Goal: Information Seeking & Learning: Compare options

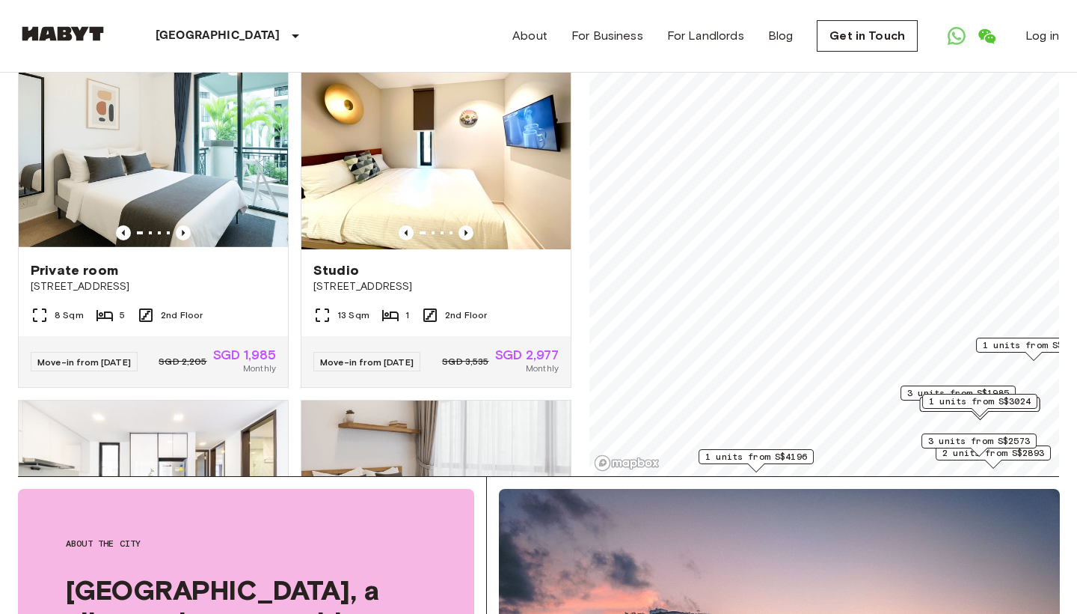
scroll to position [129, 0]
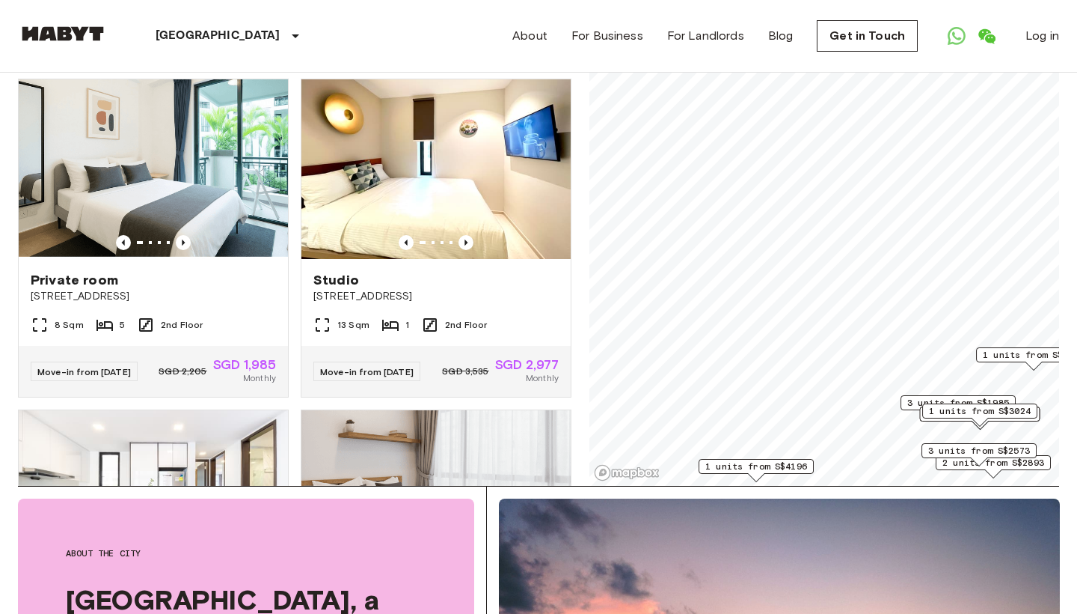
click at [769, 469] on span "1 units from S$4196" at bounding box center [757, 465] width 102 height 13
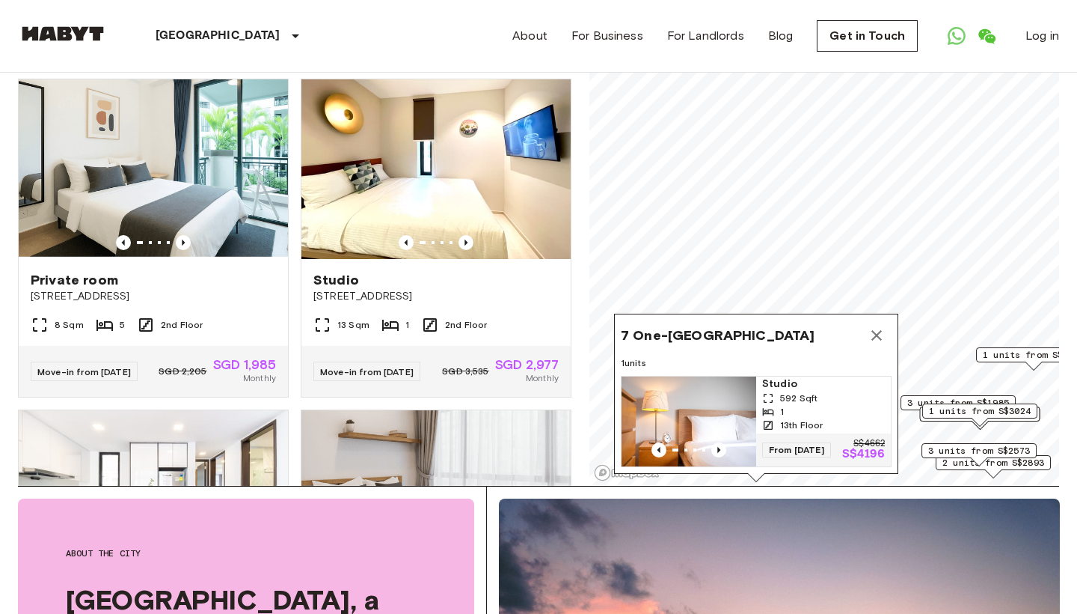
click at [712, 389] on img "Map marker" at bounding box center [689, 421] width 135 height 90
click at [877, 331] on icon "Map marker" at bounding box center [877, 335] width 18 height 18
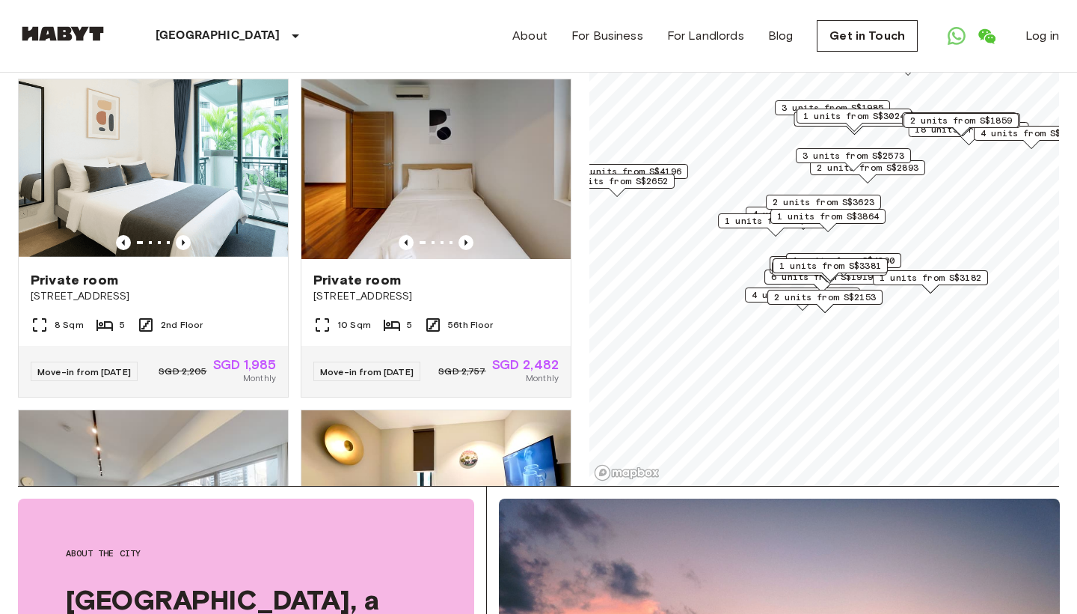
click at [805, 296] on span "2 units from S$2153" at bounding box center [825, 296] width 102 height 13
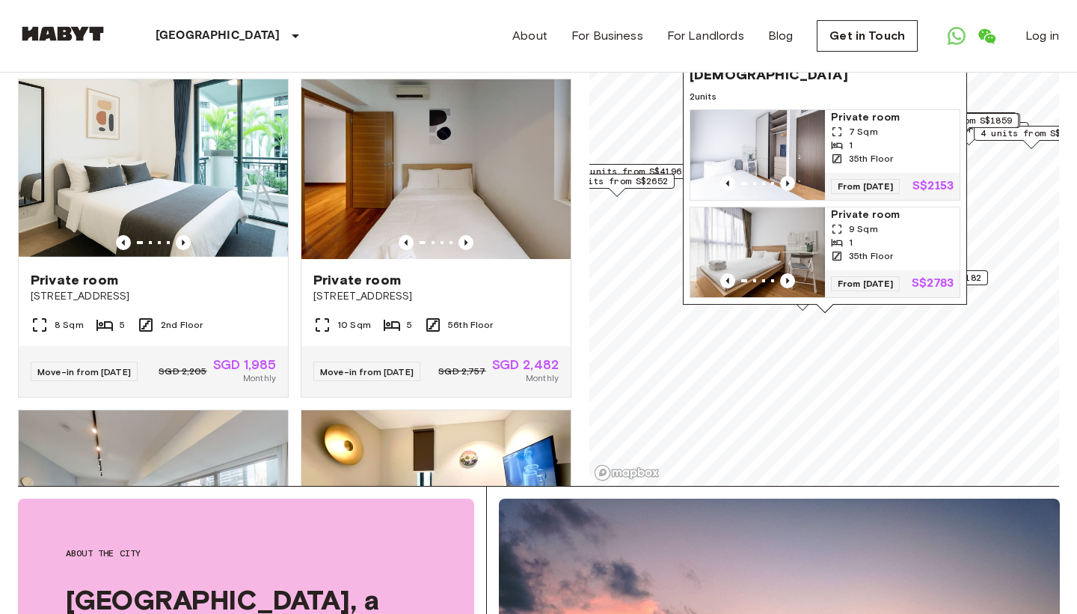
click at [876, 237] on div "1" at bounding box center [892, 242] width 123 height 13
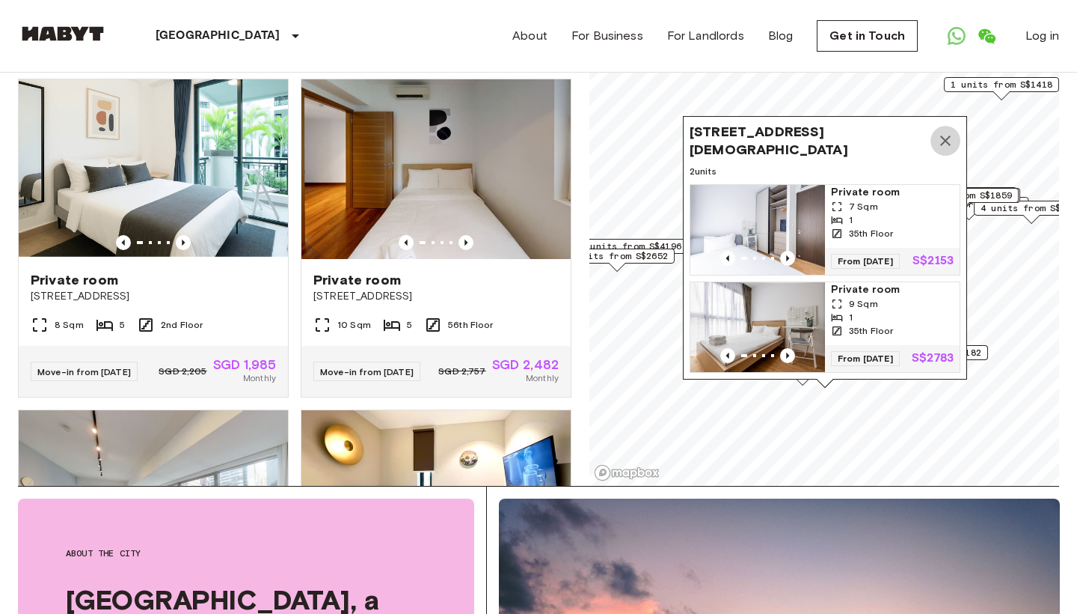
click at [947, 132] on icon "Map marker" at bounding box center [946, 141] width 18 height 18
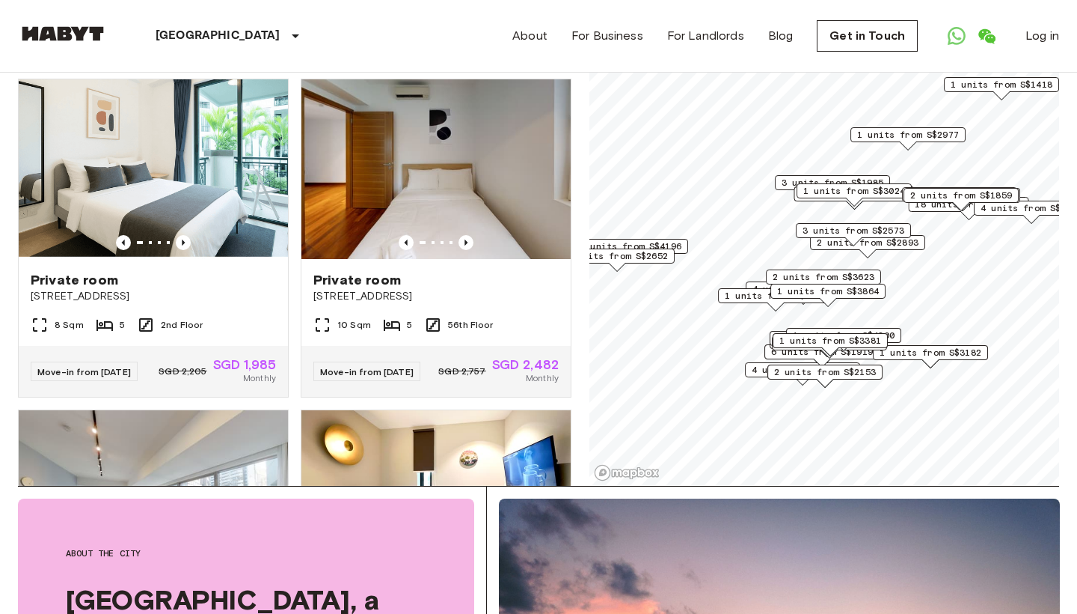
scroll to position [45, 0]
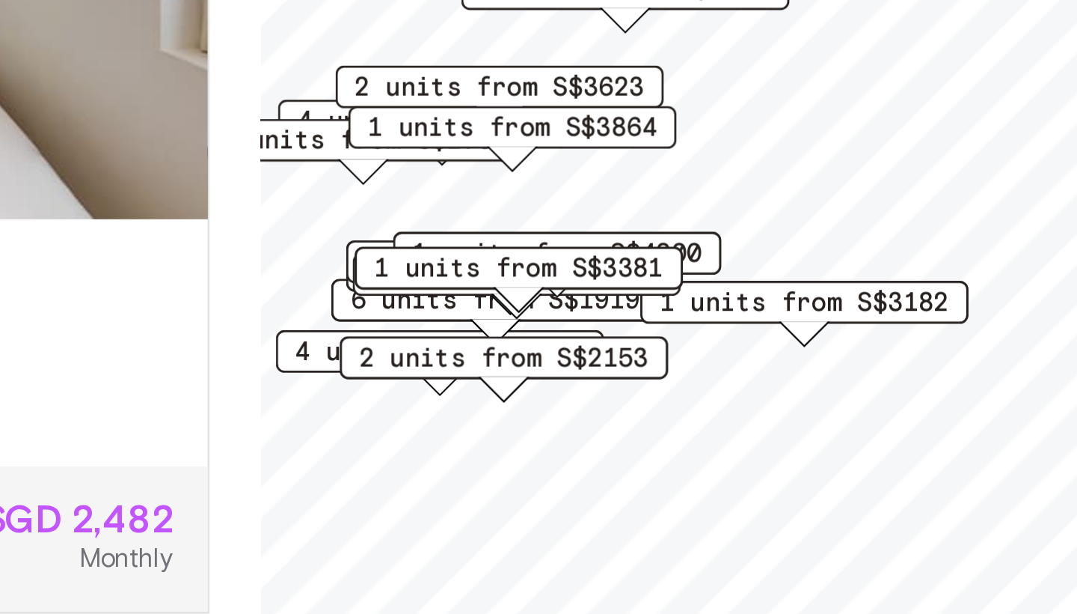
drag, startPoint x: 209, startPoint y: 112, endPoint x: 208, endPoint y: 123, distance: 10.5
click at [624, 385] on span "2 units from S$2153" at bounding box center [675, 391] width 102 height 13
click at [602, 382] on span "4 units from S$1680" at bounding box center [653, 388] width 102 height 13
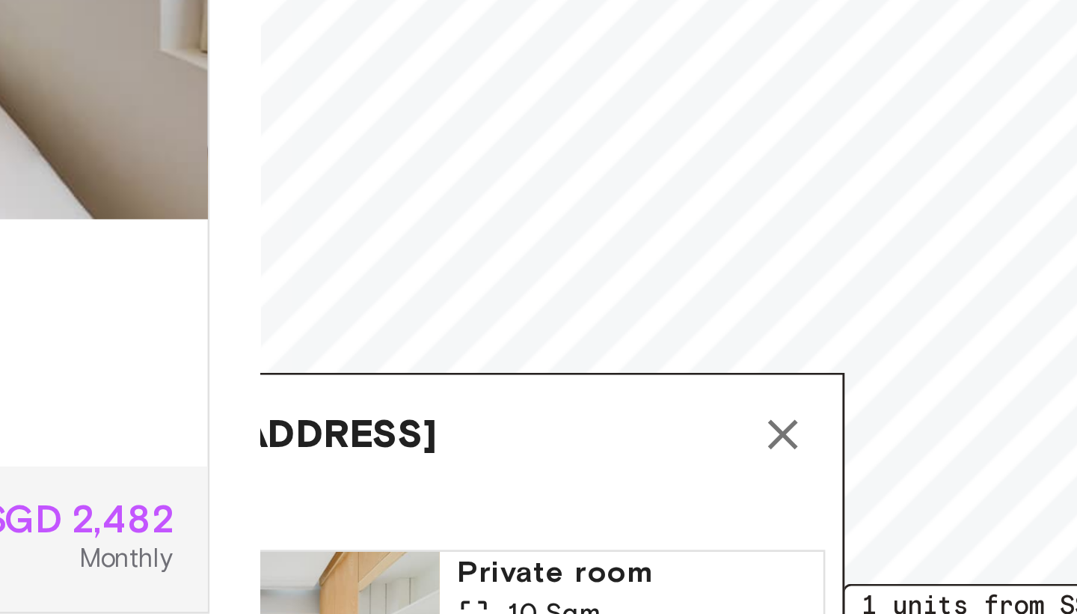
click at [768, 413] on icon "Map marker" at bounding box center [773, 418] width 10 height 10
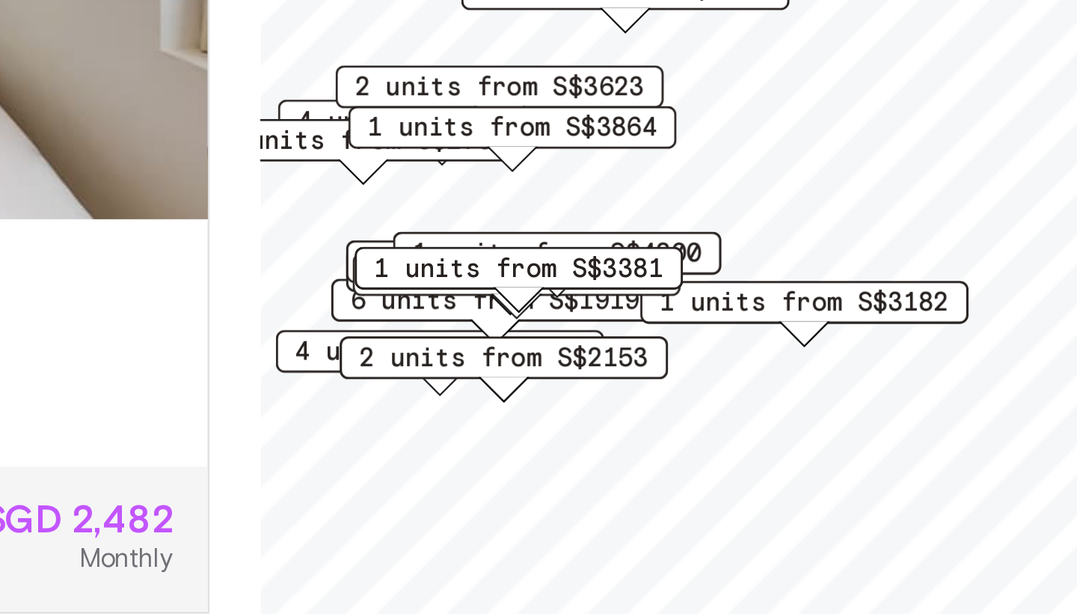
click at [730, 365] on span "1 units from S$3182" at bounding box center [781, 371] width 102 height 13
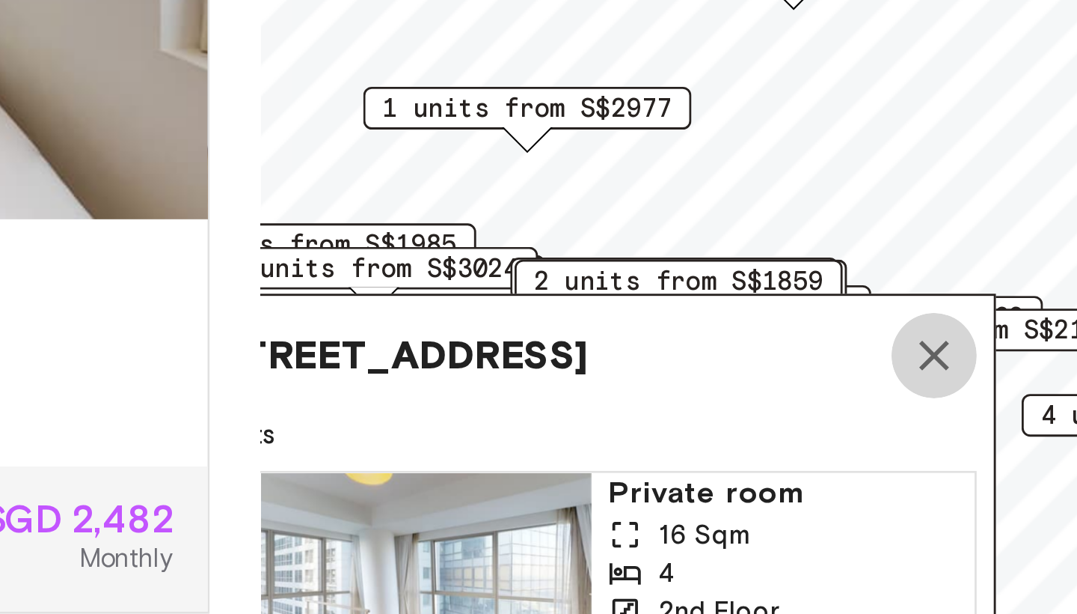
click at [821, 385] on icon "Map marker" at bounding box center [826, 390] width 10 height 10
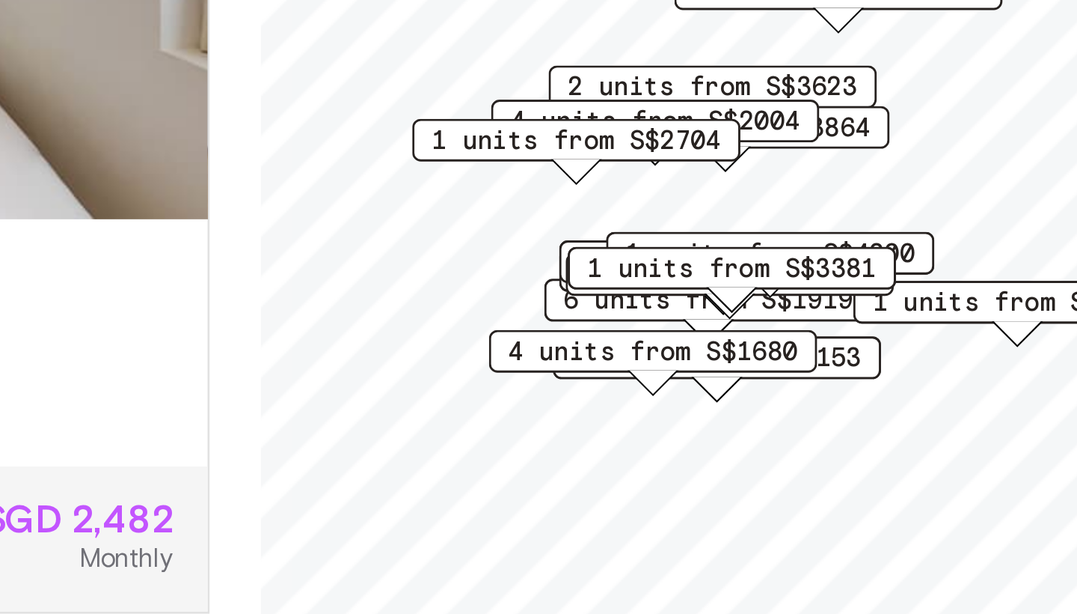
click at [704, 353] on span "1 units from S$3381" at bounding box center [755, 359] width 102 height 13
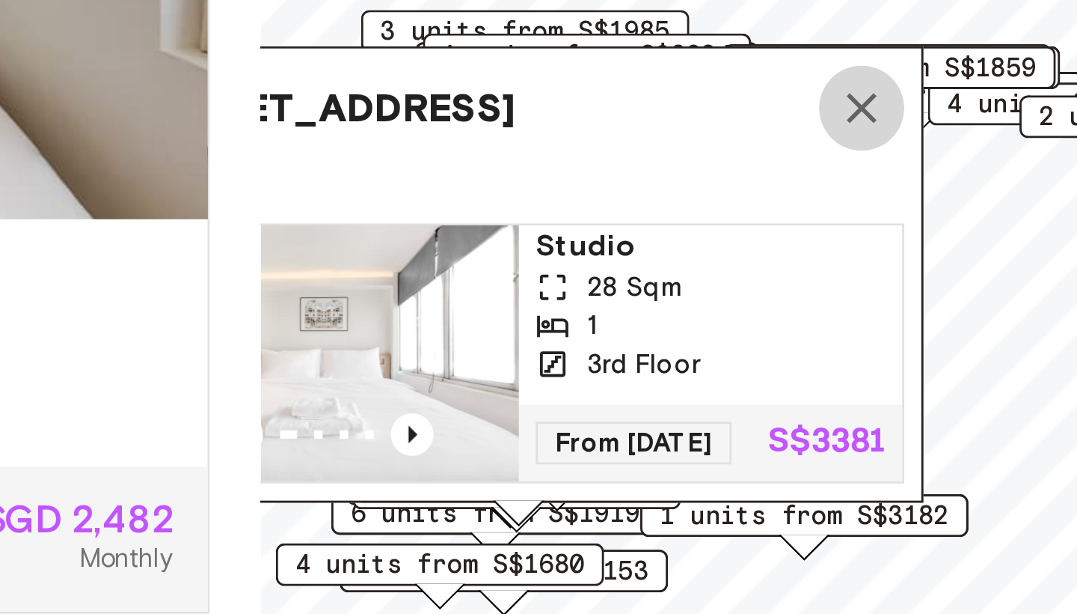
click at [792, 295] on icon "Map marker" at bounding box center [801, 304] width 18 height 18
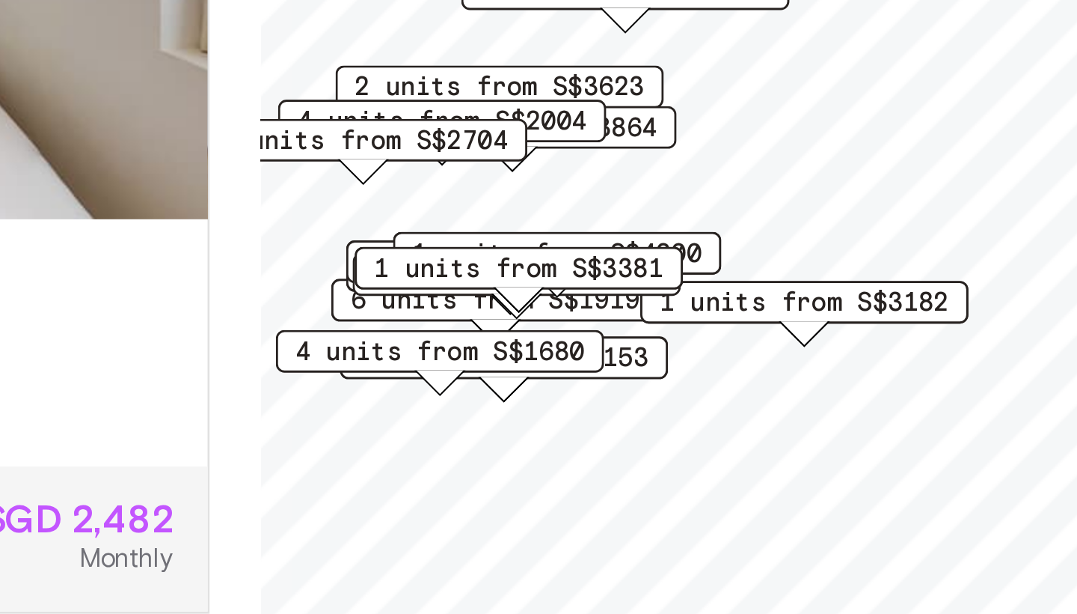
click at [623, 352] on div "1 units from S$3381" at bounding box center [680, 359] width 115 height 15
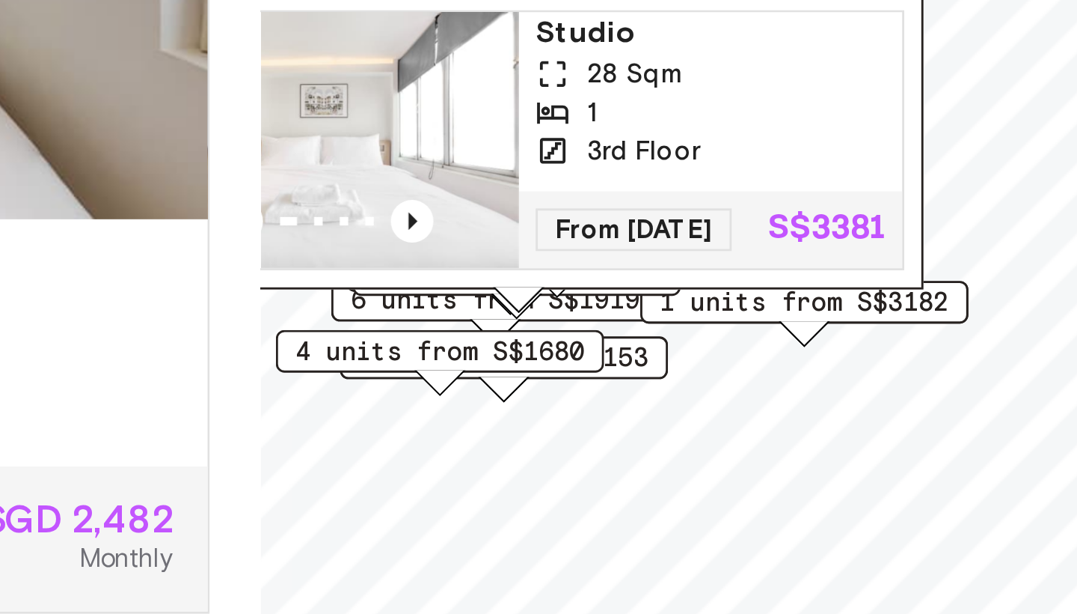
click at [538, 207] on div "82 Tiong Poh Road,160082,Singapore,SG 1 units Studio 28 Sqm 1 3rd Floor From 12…" at bounding box center [680, 287] width 284 height 160
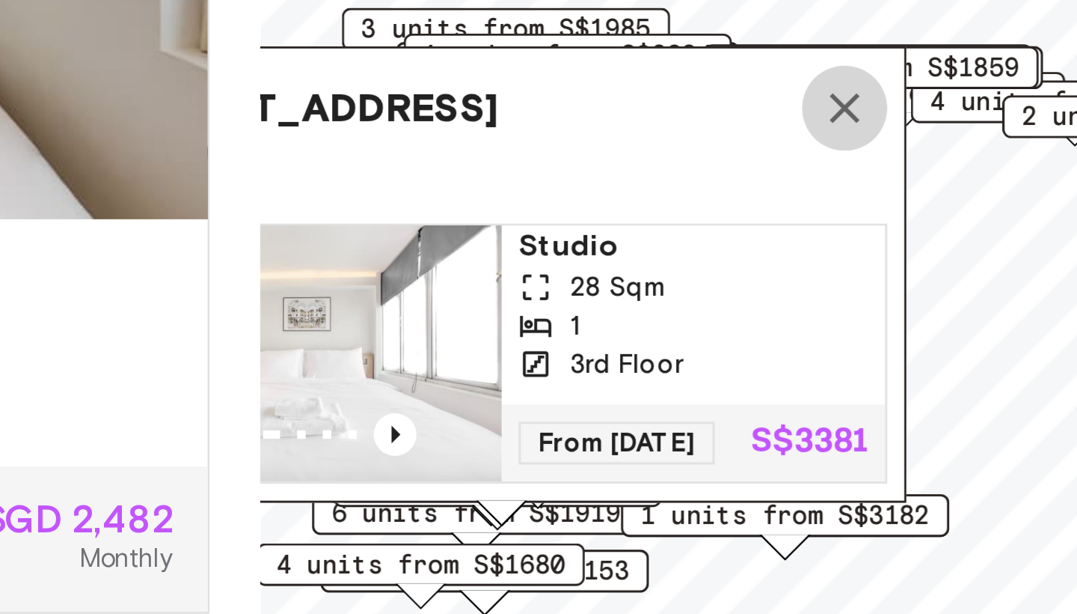
click at [786, 295] on icon "Map marker" at bounding box center [795, 304] width 18 height 18
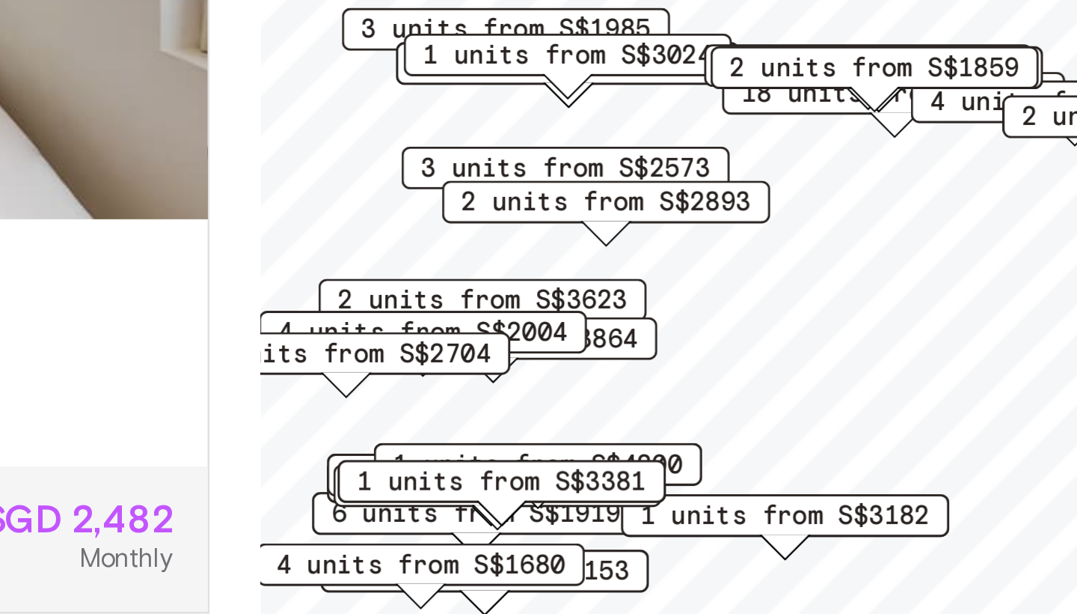
click at [636, 422] on span "1 units from S$4200" at bounding box center [687, 428] width 102 height 13
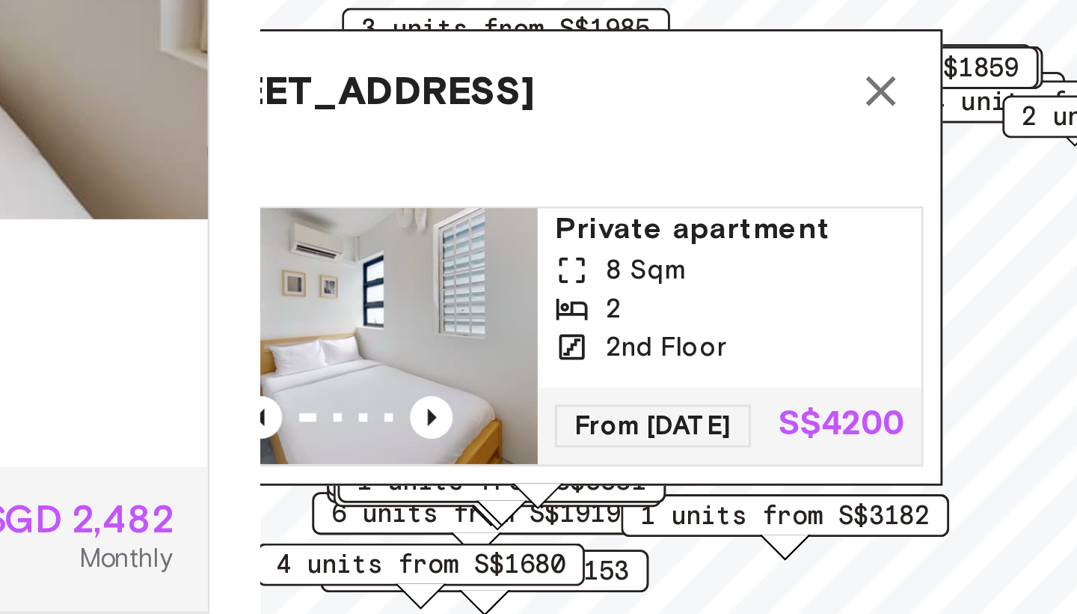
click at [552, 339] on img "Map marker" at bounding box center [619, 384] width 135 height 90
click at [802, 293] on icon "Map marker" at bounding box center [807, 298] width 10 height 10
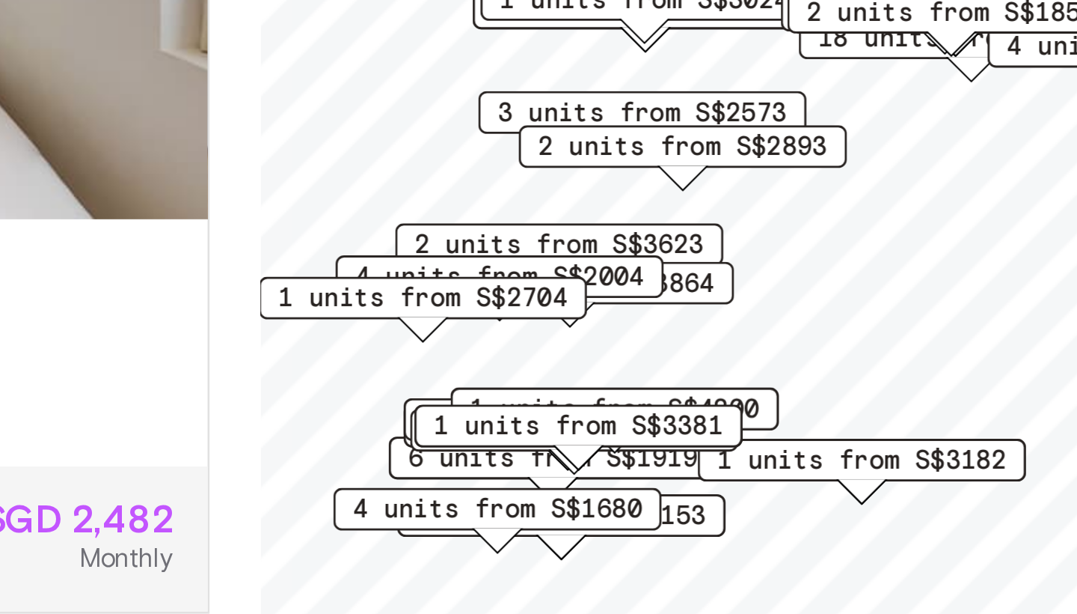
drag, startPoint x: 203, startPoint y: 171, endPoint x: 193, endPoint y: 156, distance: 18.5
click at [650, 409] on span "1 units from S$3381" at bounding box center [701, 415] width 102 height 13
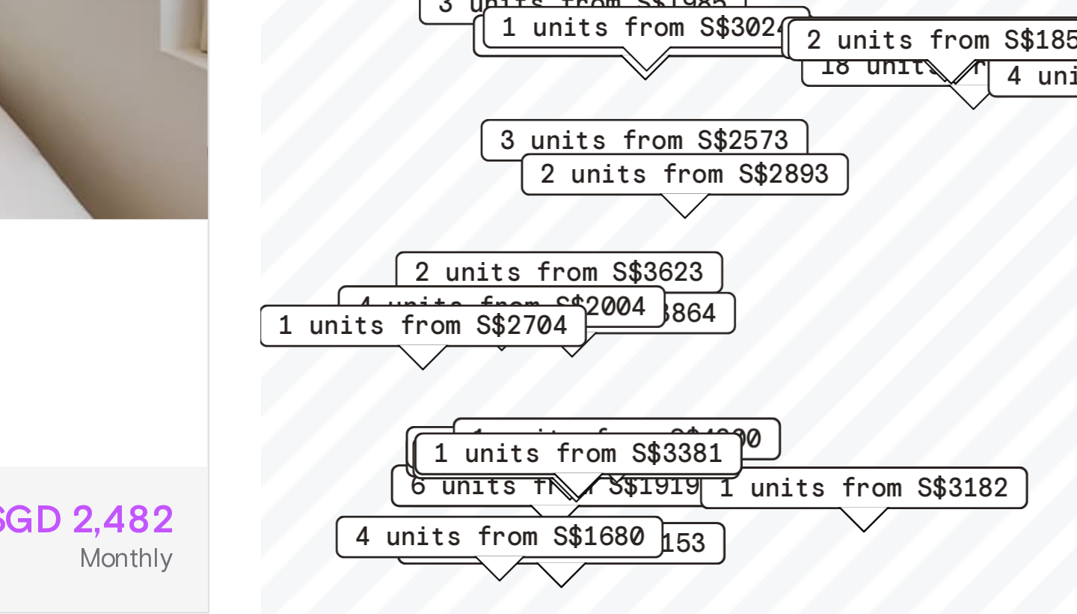
drag, startPoint x: 168, startPoint y: 152, endPoint x: 171, endPoint y: 160, distance: 8.8
click at [650, 418] on span "1 units from S$3381" at bounding box center [701, 424] width 102 height 13
click at [664, 413] on span "1 units from S$4200" at bounding box center [715, 419] width 102 height 13
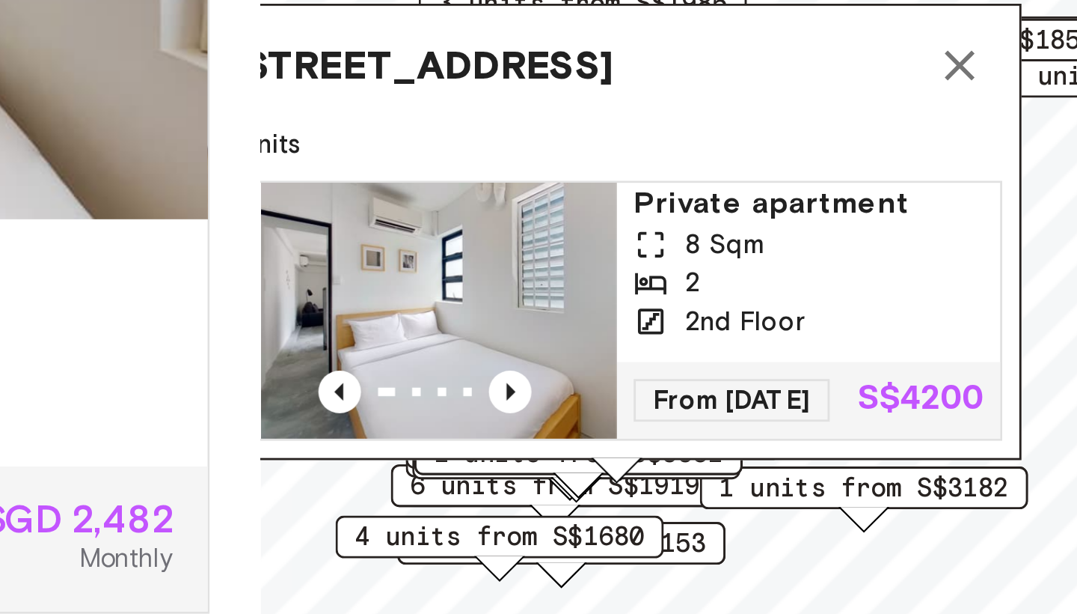
click at [826, 280] on icon "Map marker" at bounding box center [835, 289] width 18 height 18
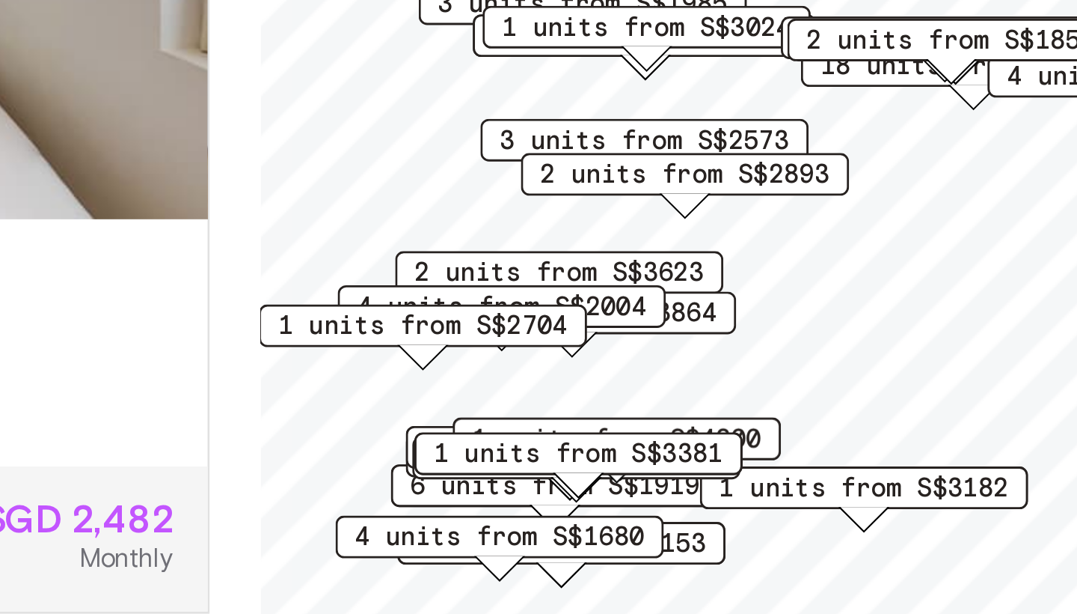
click at [650, 418] on span "1 units from S$3381" at bounding box center [701, 424] width 102 height 13
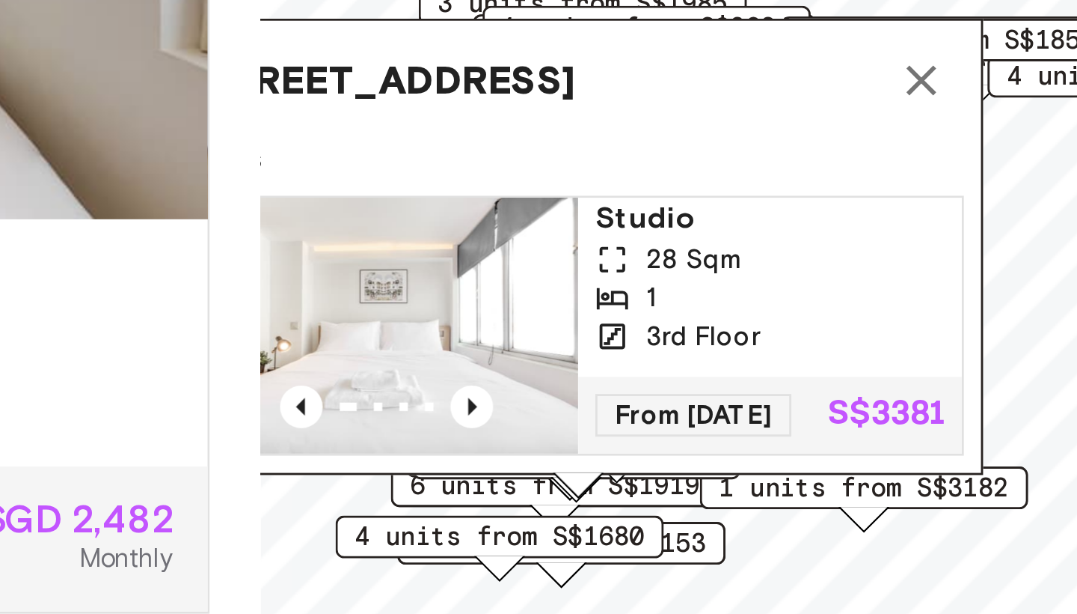
click at [813, 285] on icon "Map marker" at bounding box center [822, 294] width 18 height 18
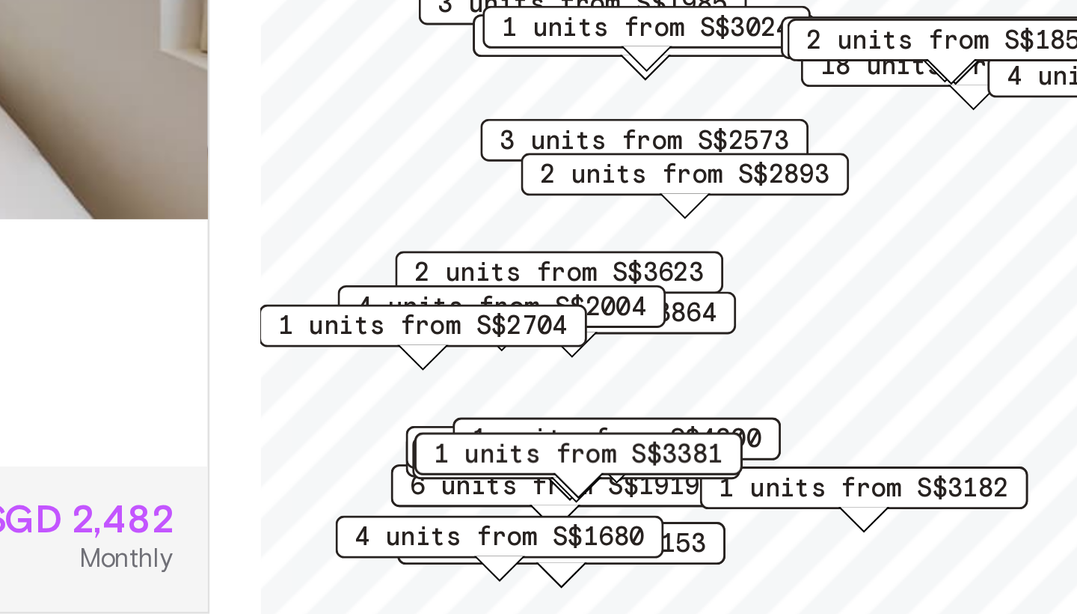
click at [640, 415] on div "2 units from S$2342" at bounding box center [697, 422] width 115 height 15
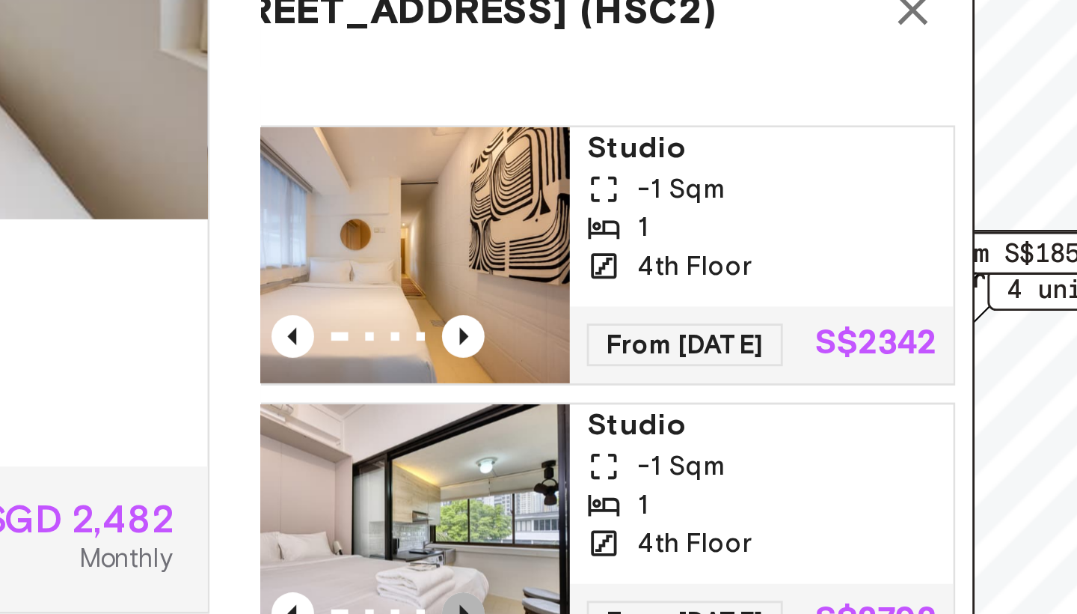
click at [659, 478] on icon "Previous image" at bounding box center [660, 481] width 3 height 6
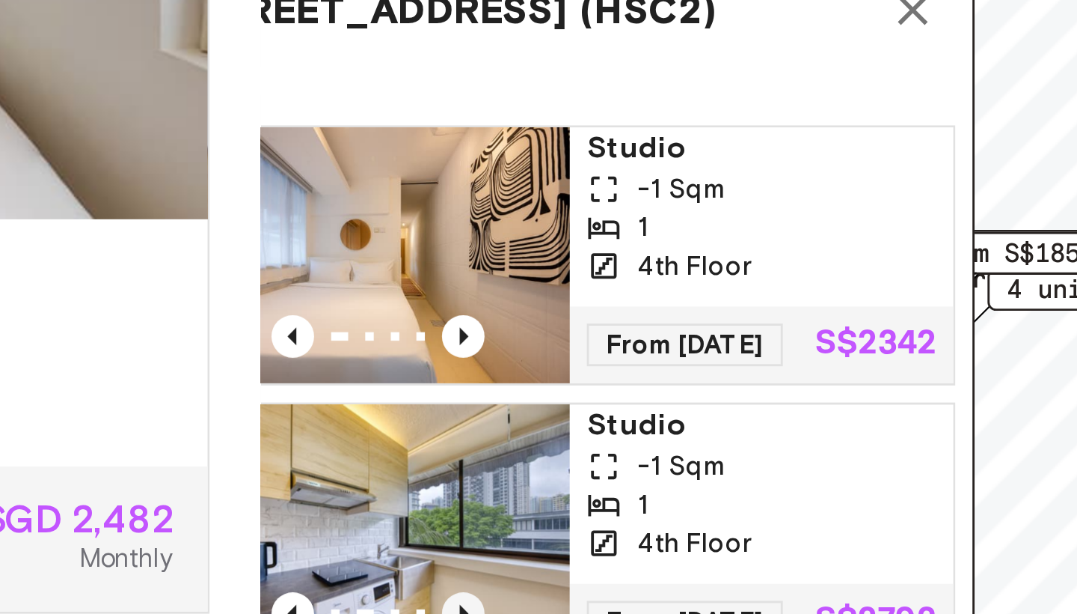
click at [659, 478] on icon "Previous image" at bounding box center [660, 481] width 3 height 6
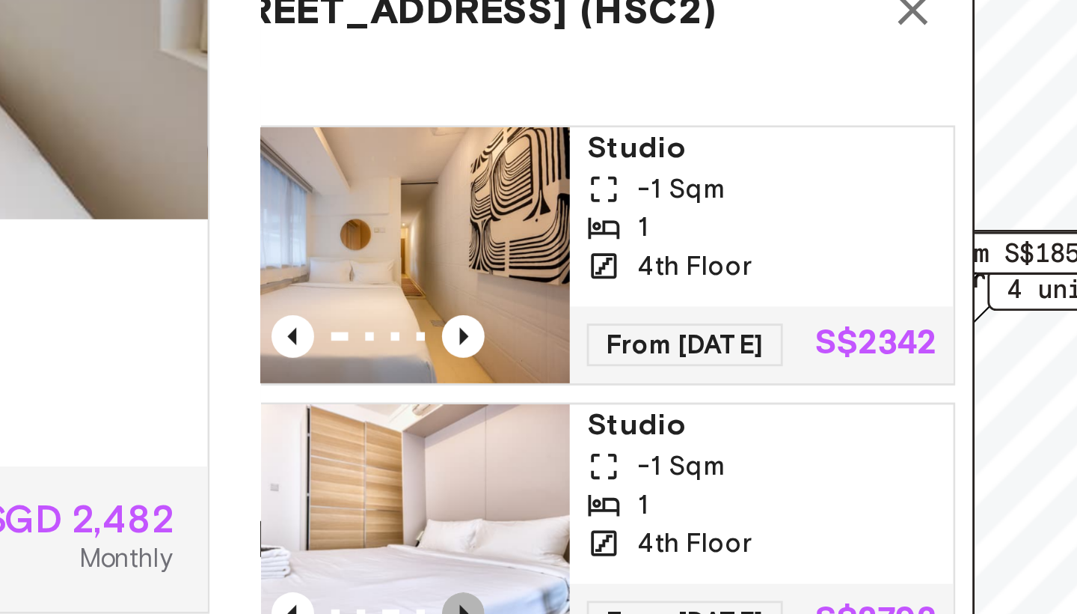
click at [659, 478] on icon "Previous image" at bounding box center [660, 481] width 3 height 6
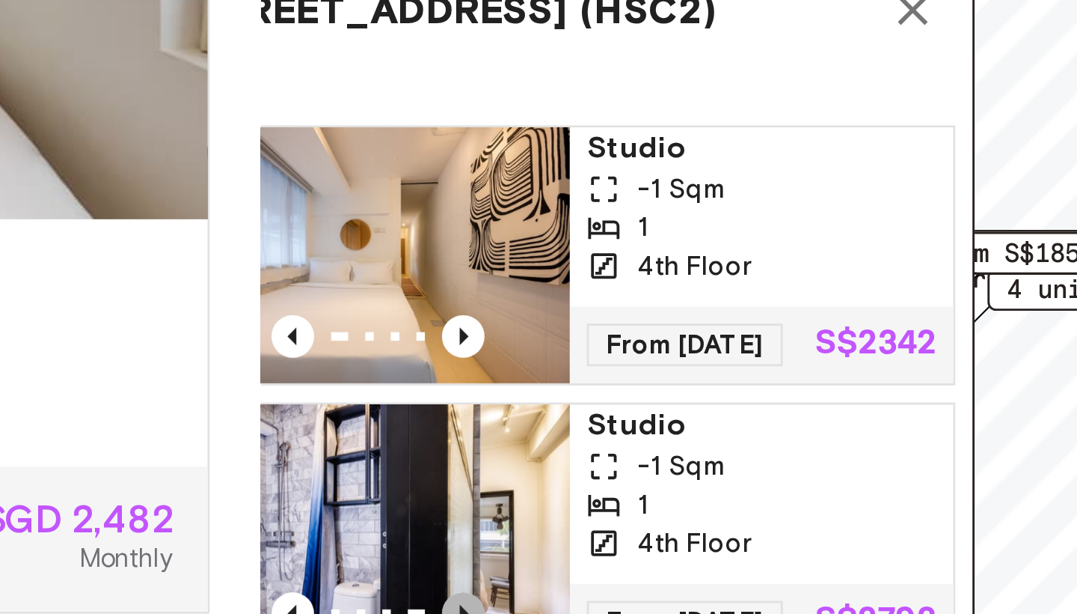
click at [659, 478] on icon "Previous image" at bounding box center [660, 481] width 3 height 6
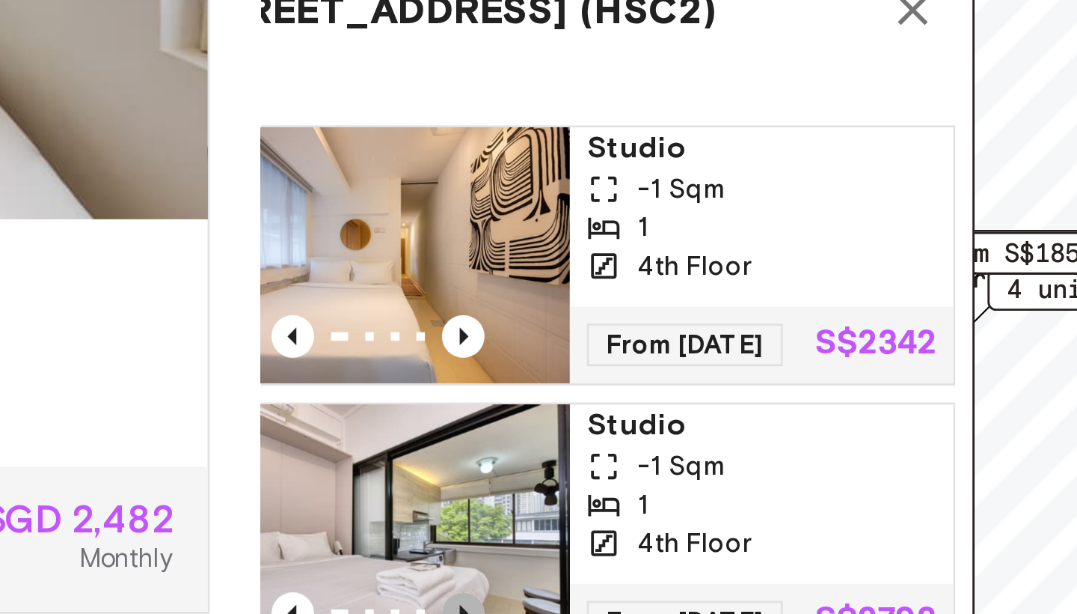
click at [659, 478] on icon "Previous image" at bounding box center [660, 481] width 3 height 6
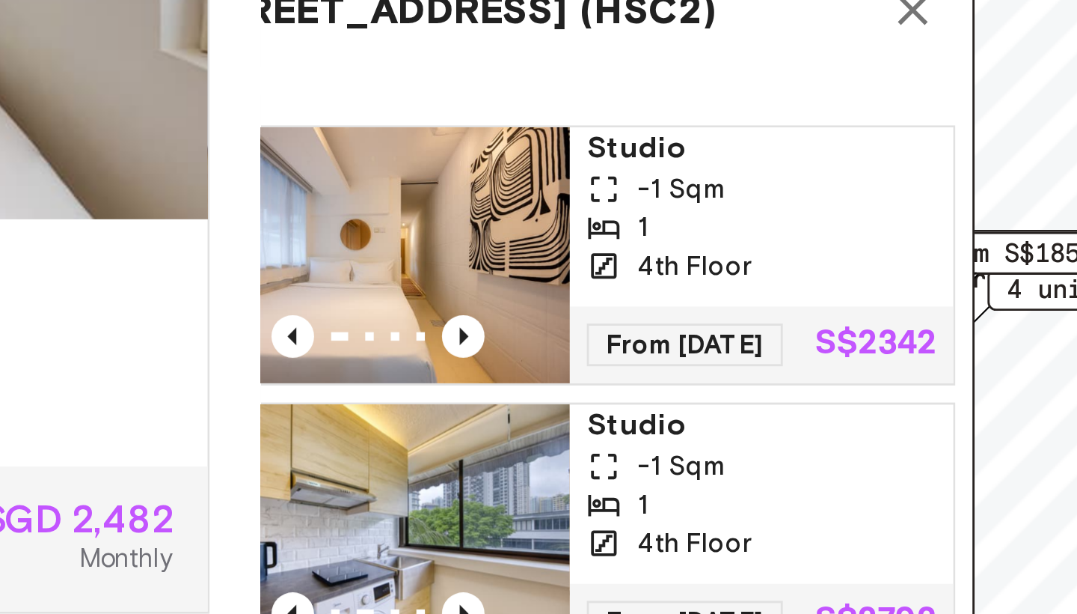
click at [704, 436] on div "1" at bounding box center [765, 442] width 123 height 13
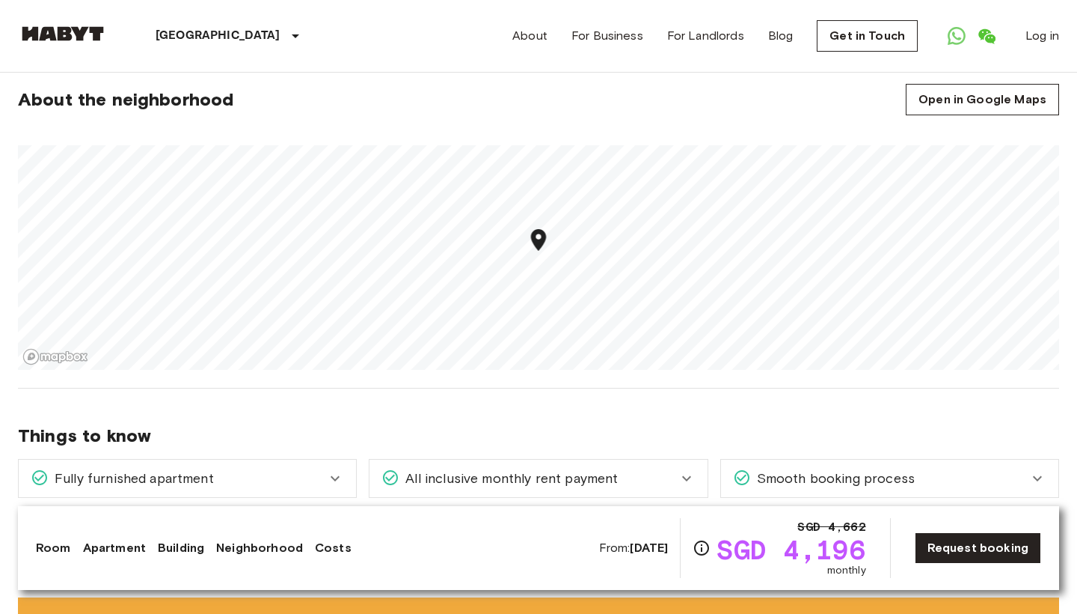
scroll to position [542, 0]
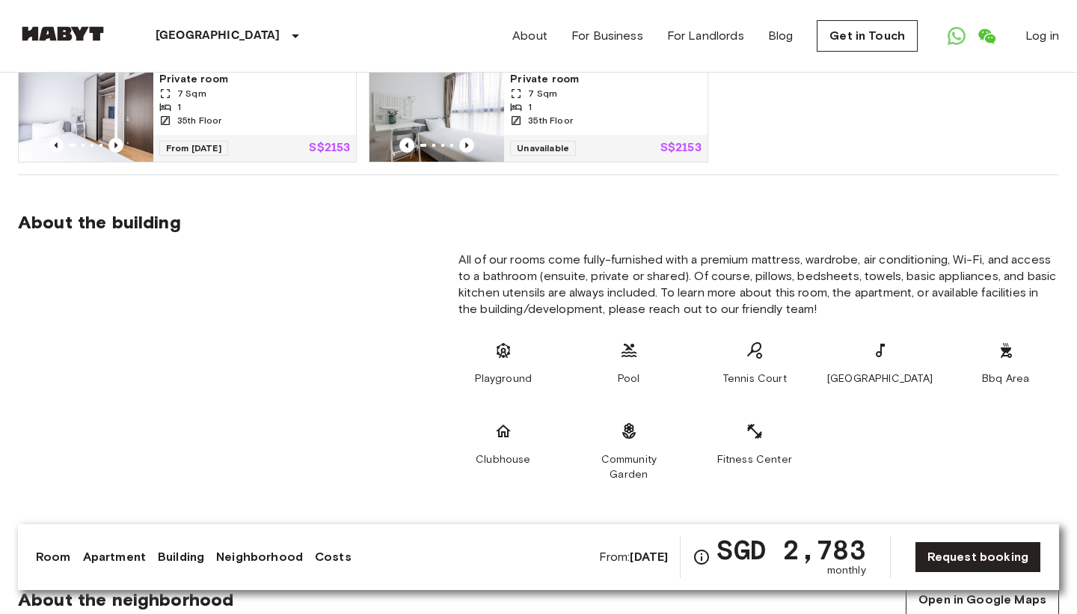
scroll to position [899, 0]
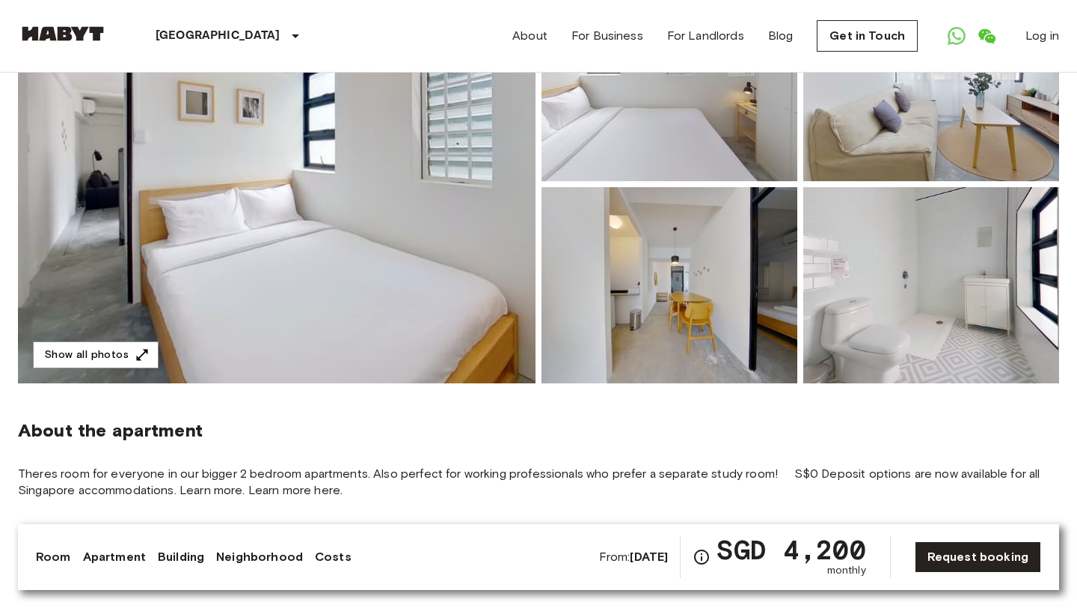
scroll to position [210, 0]
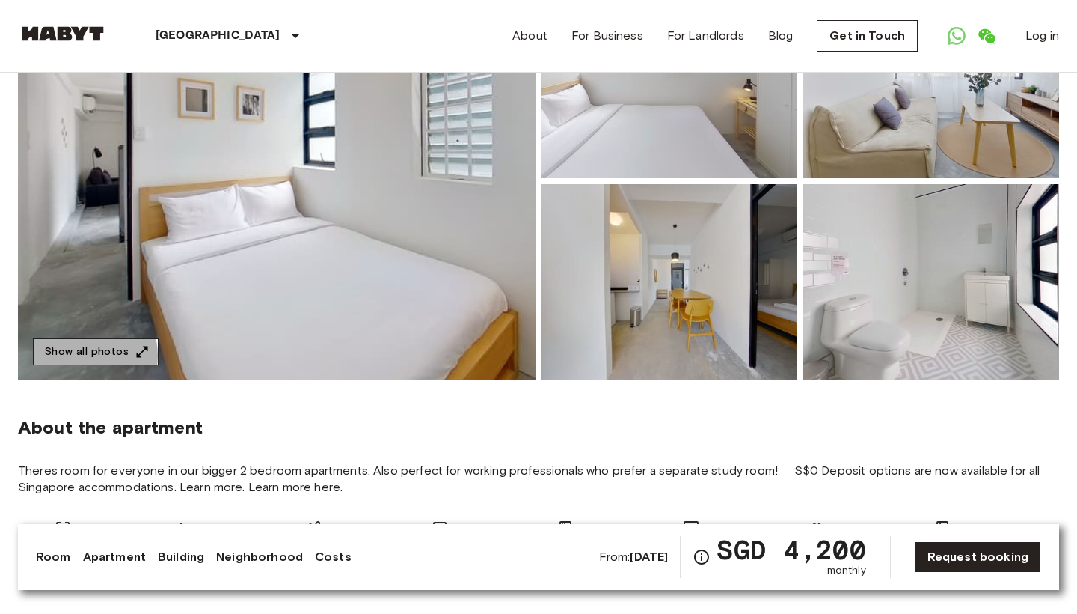
click at [82, 355] on button "Show all photos" at bounding box center [96, 352] width 126 height 28
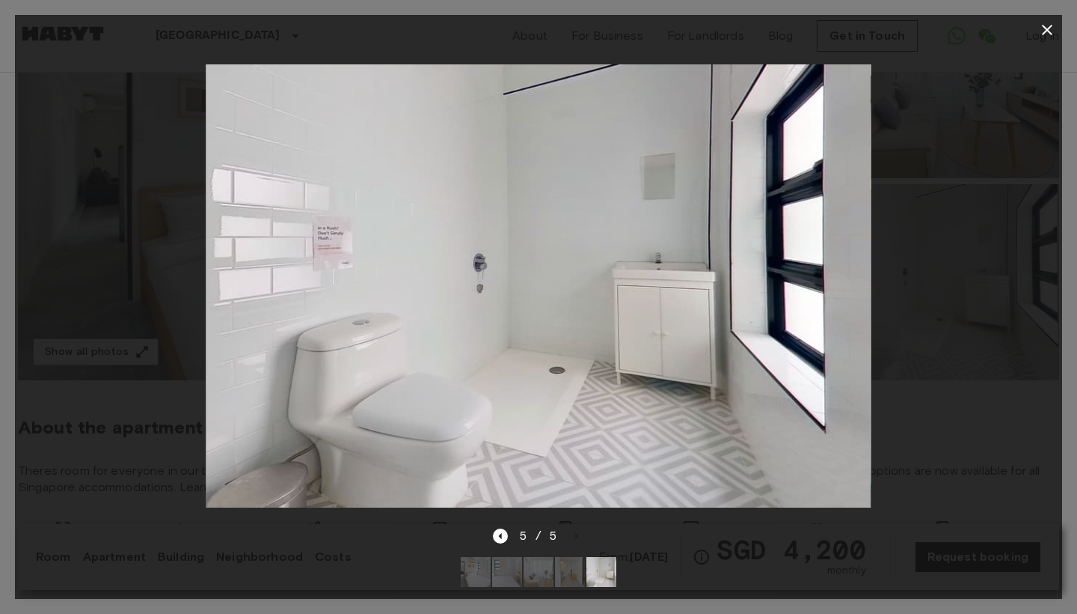
click at [476, 568] on img at bounding box center [476, 572] width 30 height 30
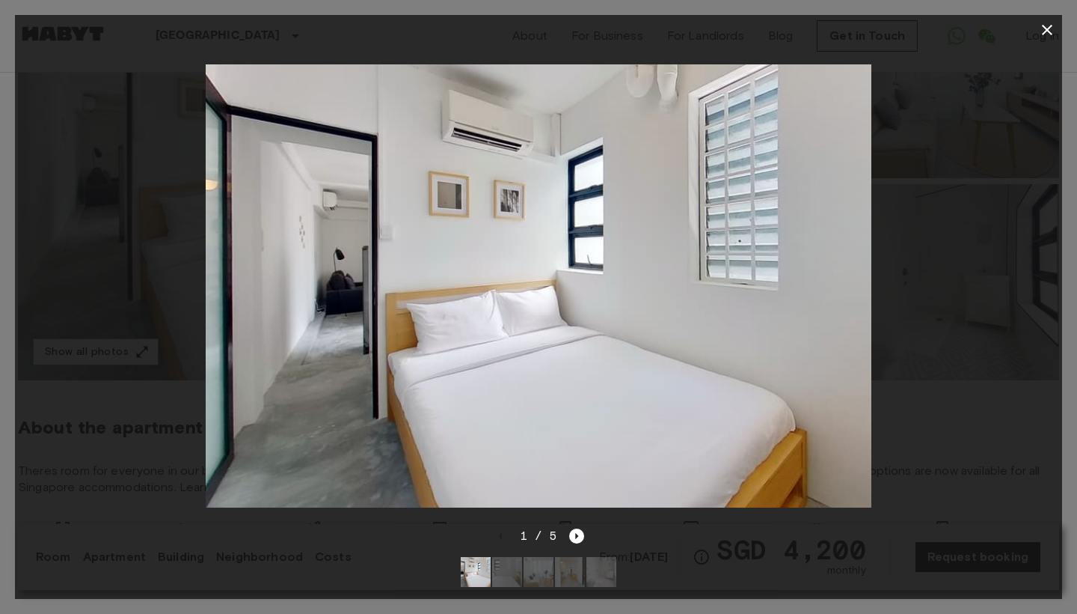
click at [511, 575] on img at bounding box center [507, 572] width 30 height 30
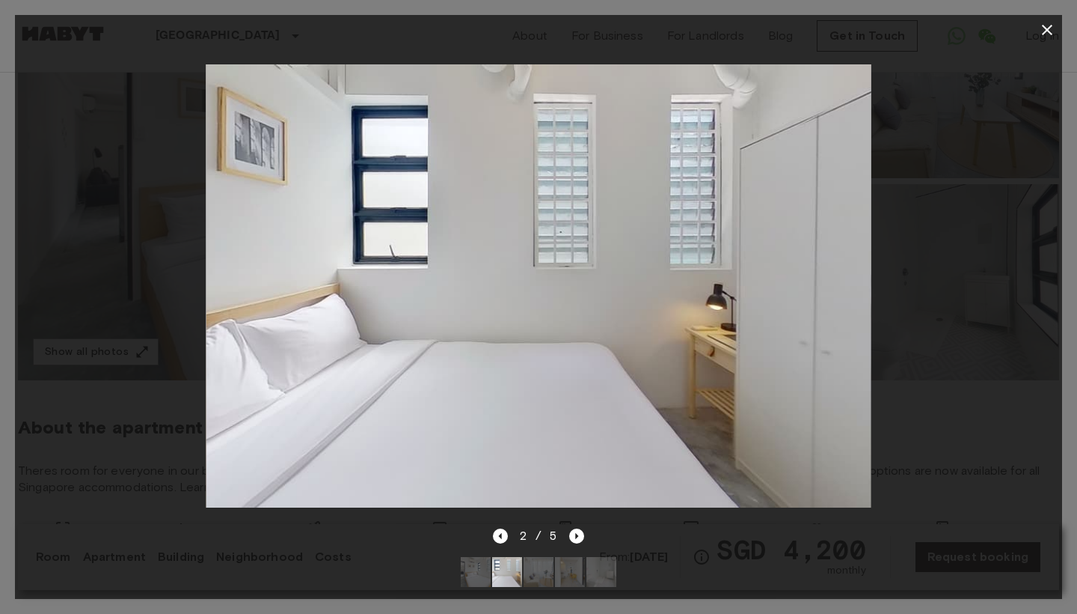
click at [542, 578] on img at bounding box center [539, 572] width 30 height 30
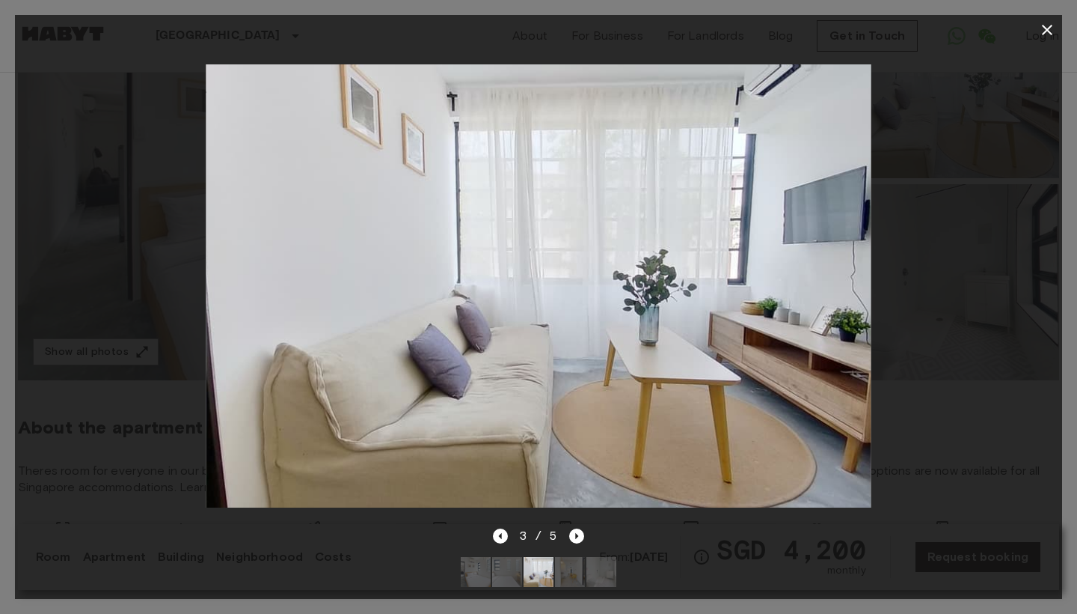
click at [572, 584] on img at bounding box center [570, 572] width 30 height 30
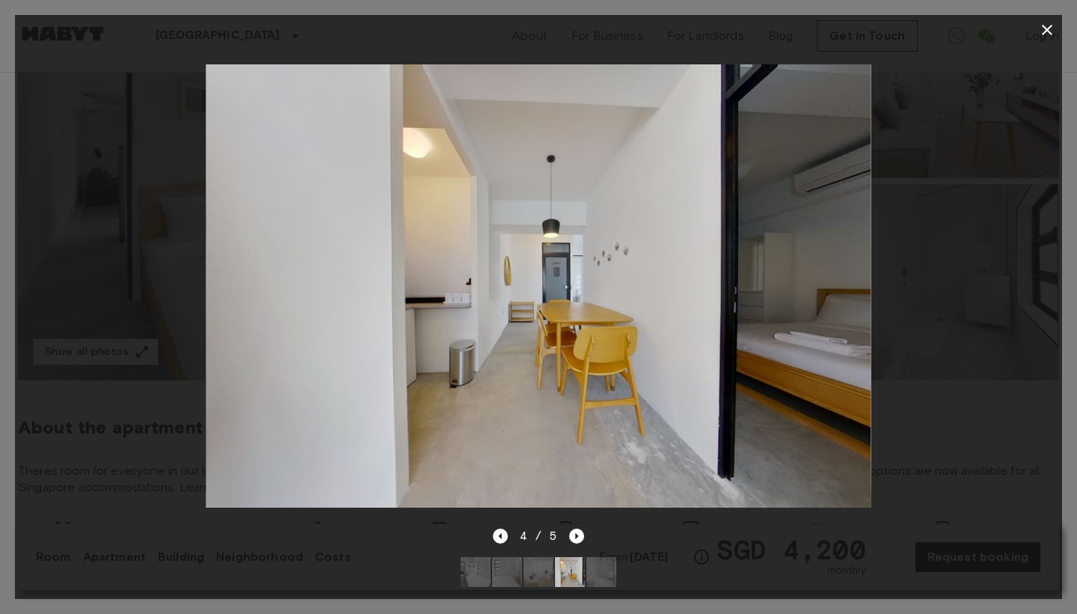
click at [603, 582] on img at bounding box center [602, 572] width 30 height 30
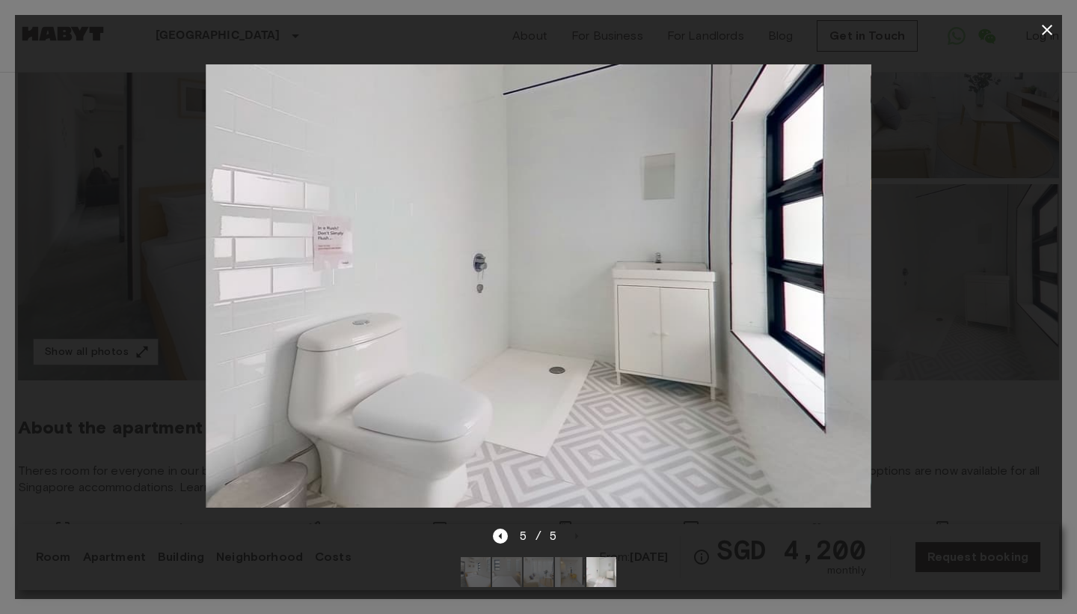
click at [1049, 31] on icon "button" at bounding box center [1047, 30] width 10 height 10
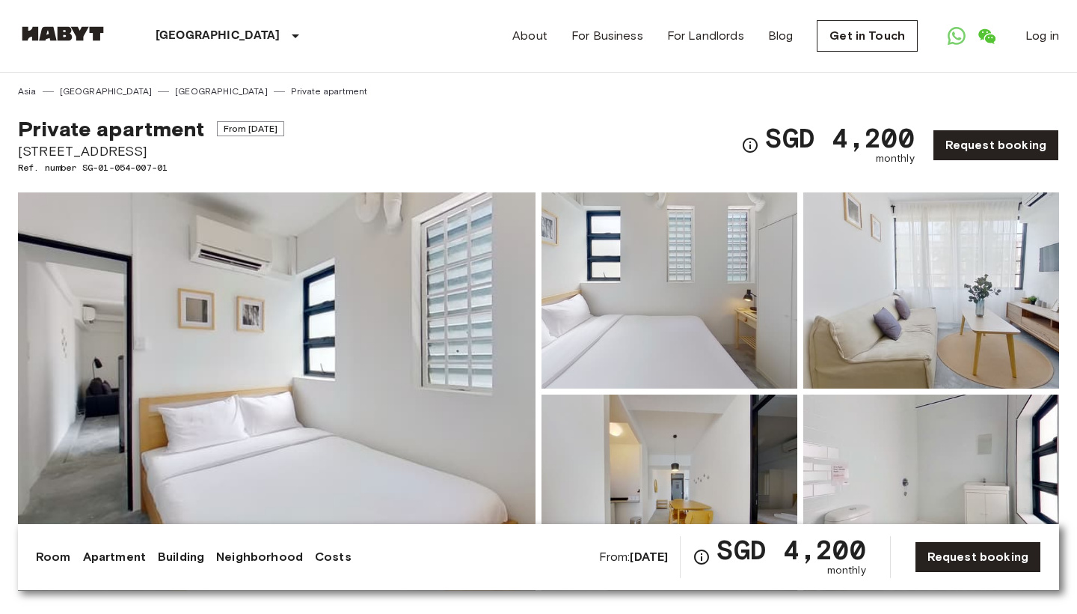
scroll to position [0, 0]
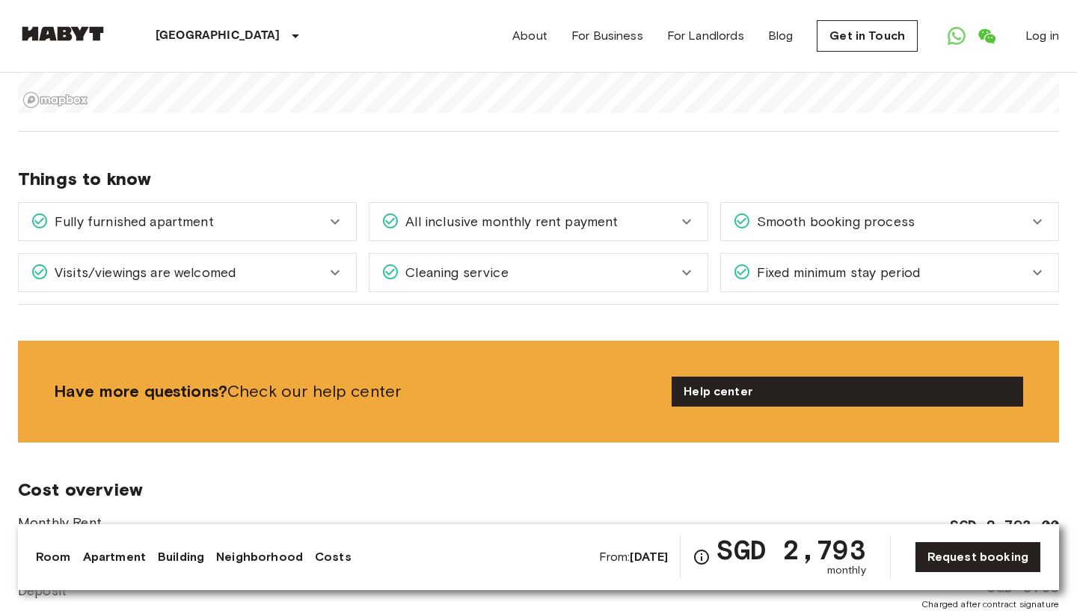
scroll to position [1058, 0]
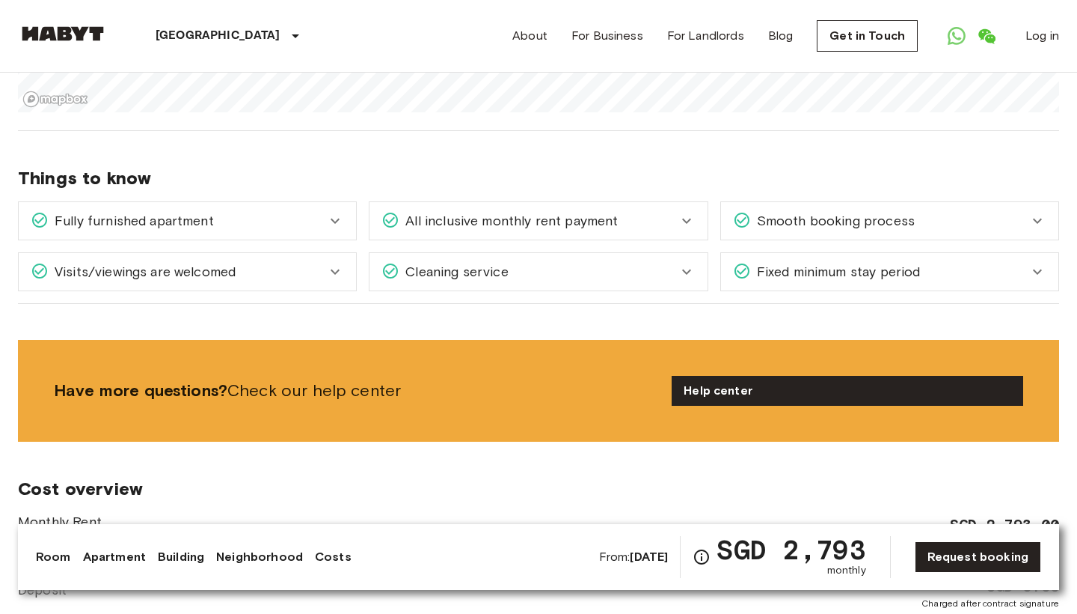
click at [158, 226] on span "Fully furnished apartment" at bounding box center [131, 220] width 165 height 19
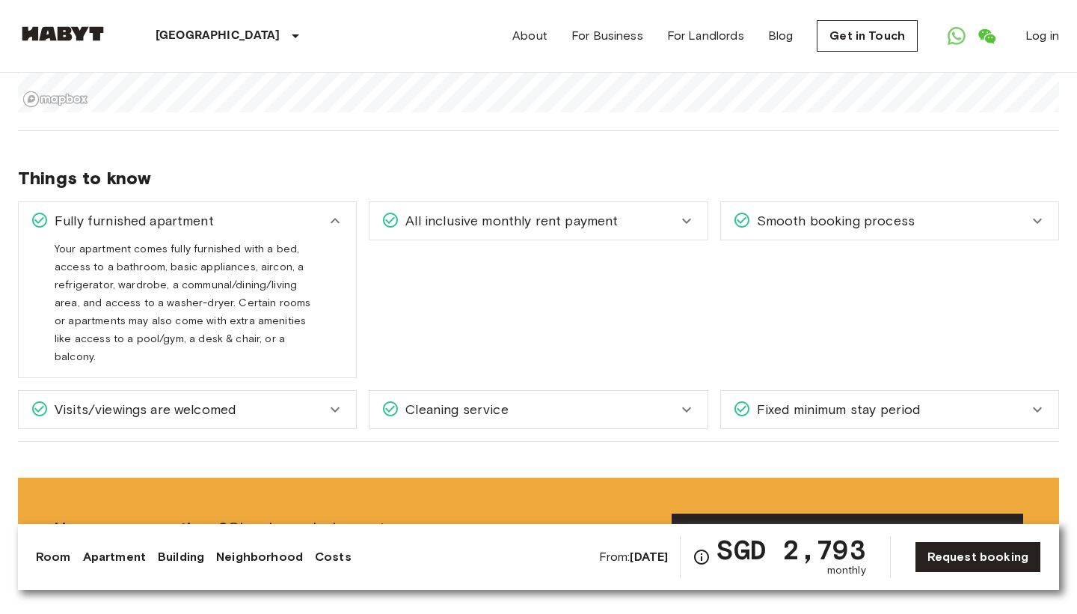
click at [501, 287] on div "All inclusive monthly rent payment Your monthly rent payment includes a fully f…" at bounding box center [532, 283] width 351 height 189
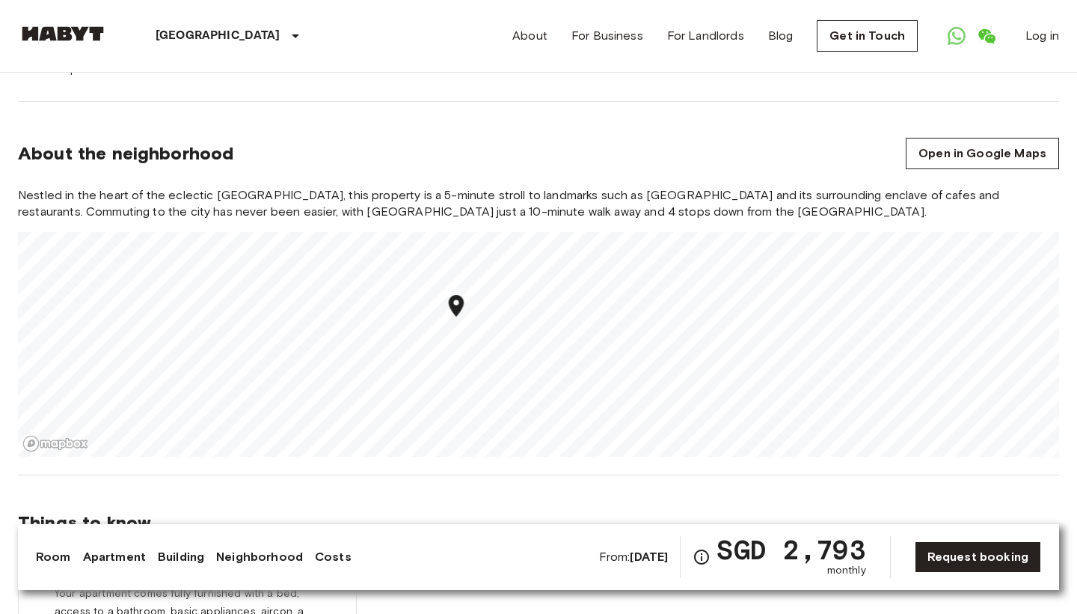
scroll to position [649, 0]
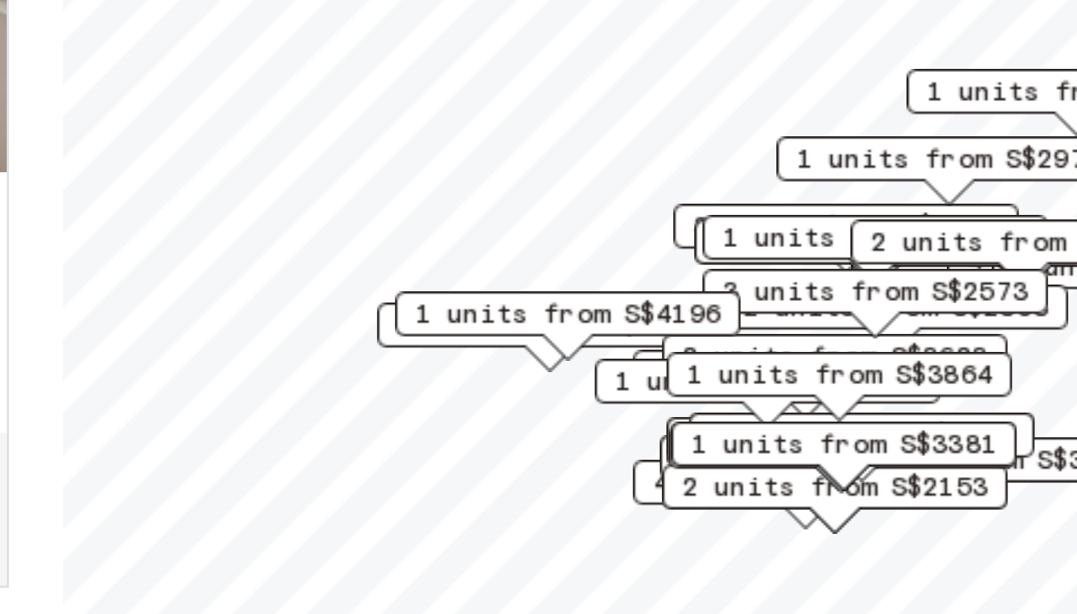
click at [798, 448] on span "1 units from S$3864" at bounding box center [849, 454] width 102 height 13
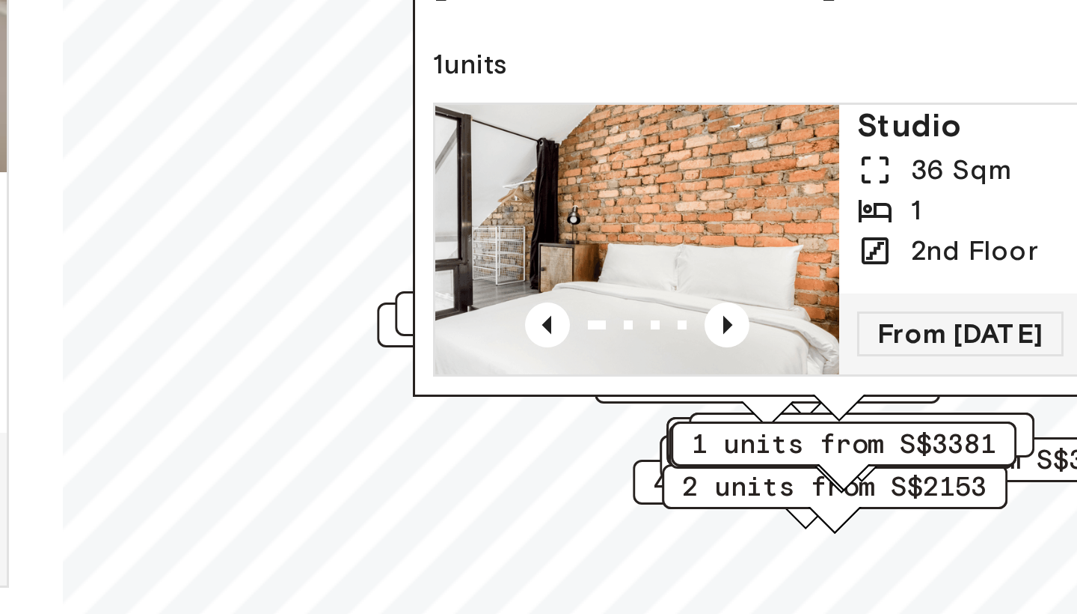
click at [714, 365] on img "Map marker" at bounding box center [781, 410] width 135 height 90
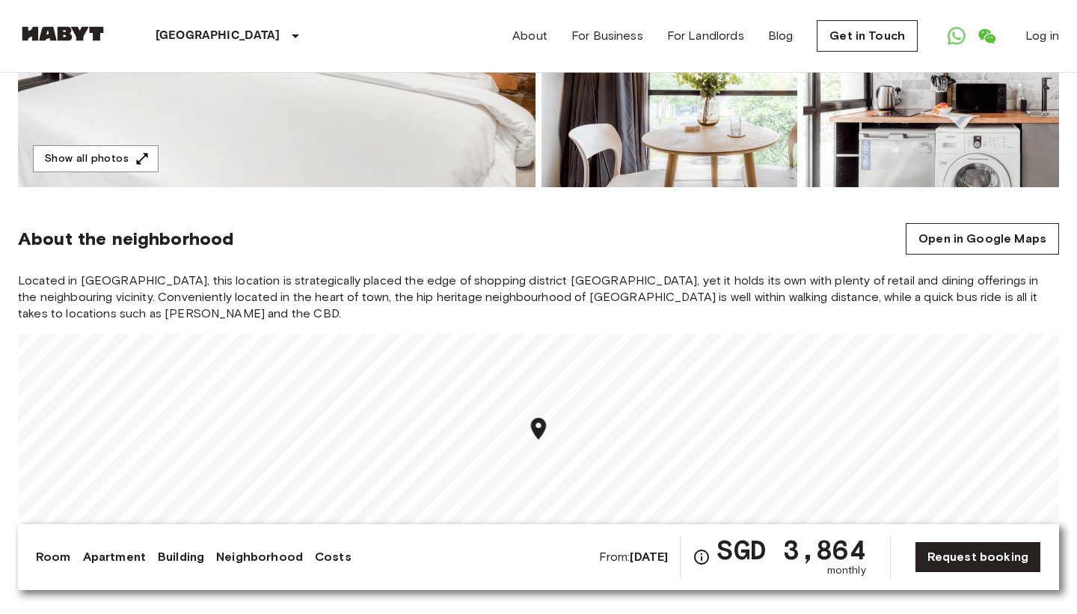
scroll to position [415, 0]
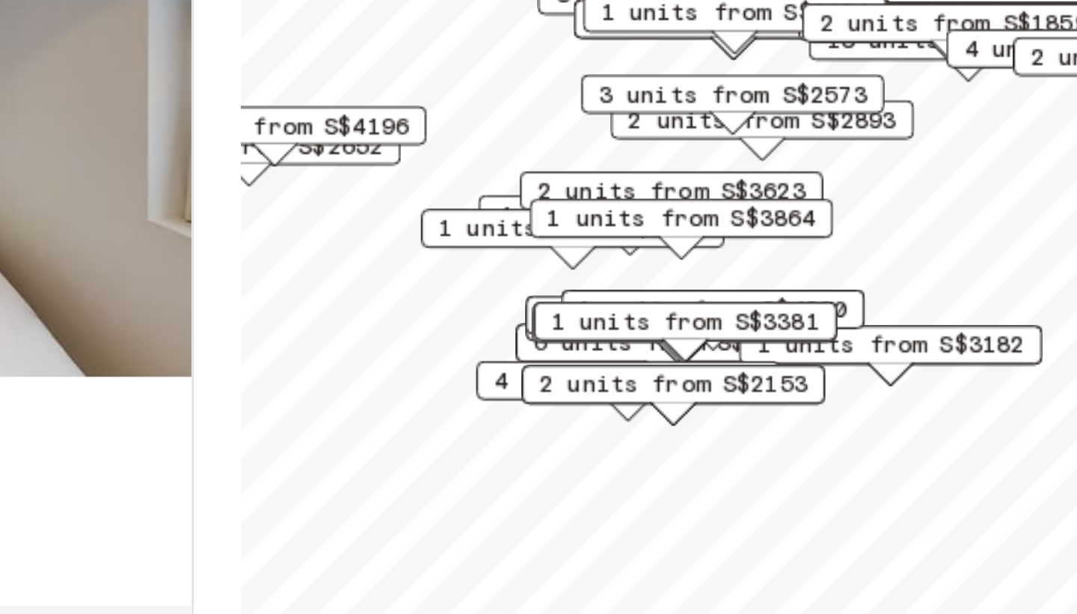
click at [697, 357] on div "2 units from S$2342" at bounding box center [754, 364] width 115 height 15
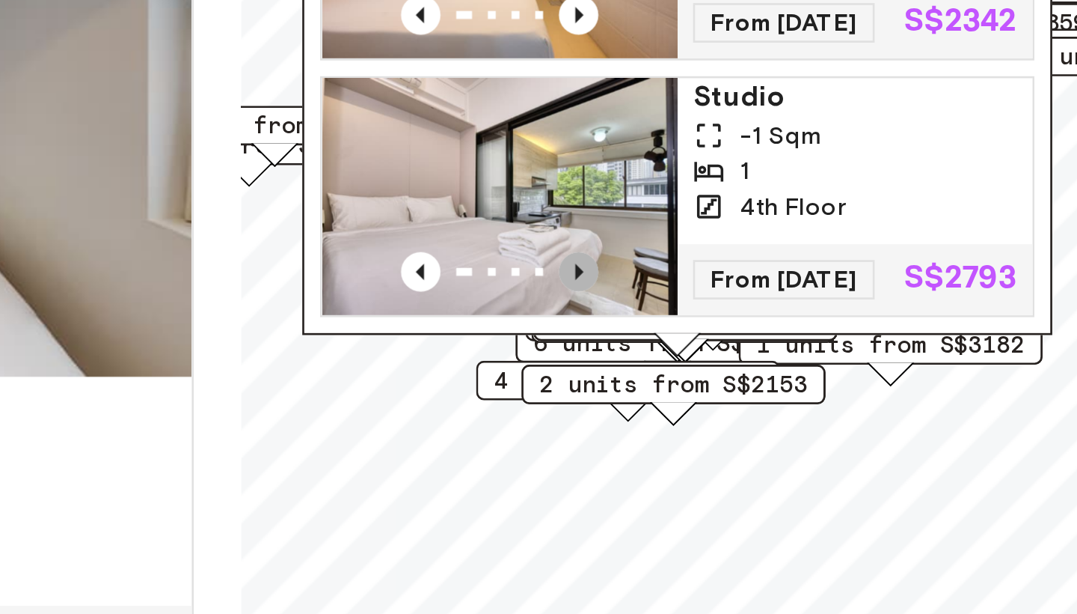
click at [710, 340] on icon "Previous image" at bounding box center [717, 347] width 15 height 15
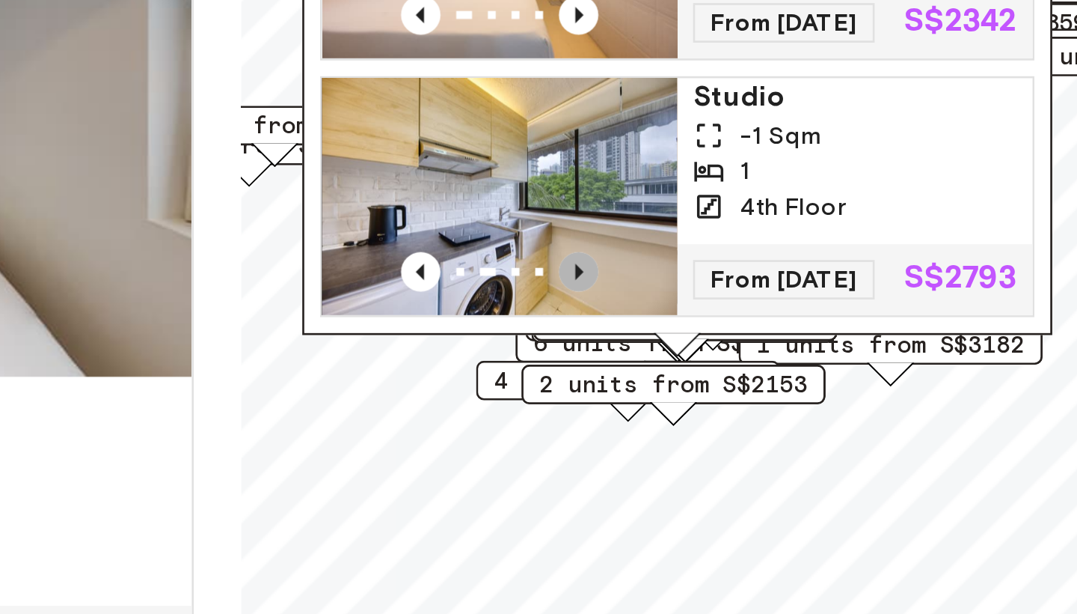
click at [710, 340] on icon "Previous image" at bounding box center [717, 347] width 15 height 15
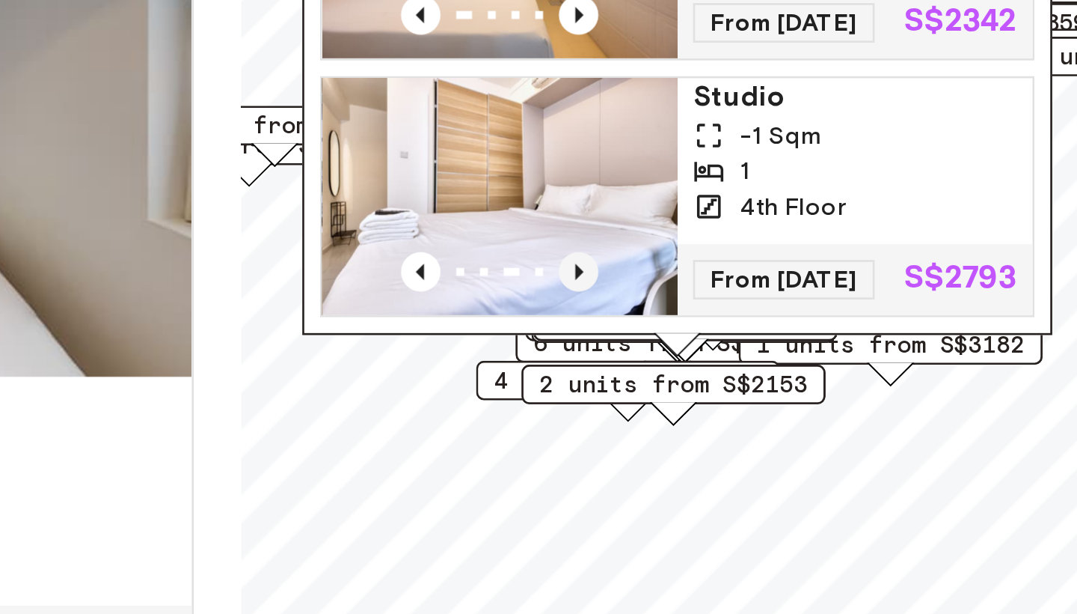
click at [710, 340] on icon "Previous image" at bounding box center [717, 347] width 15 height 15
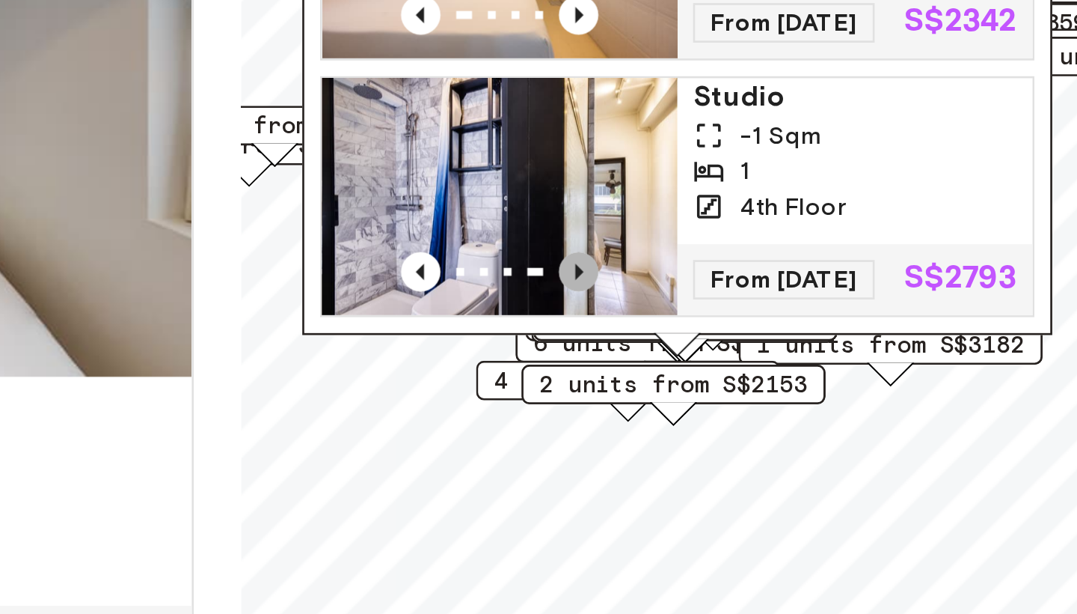
click at [710, 340] on icon "Previous image" at bounding box center [717, 347] width 15 height 15
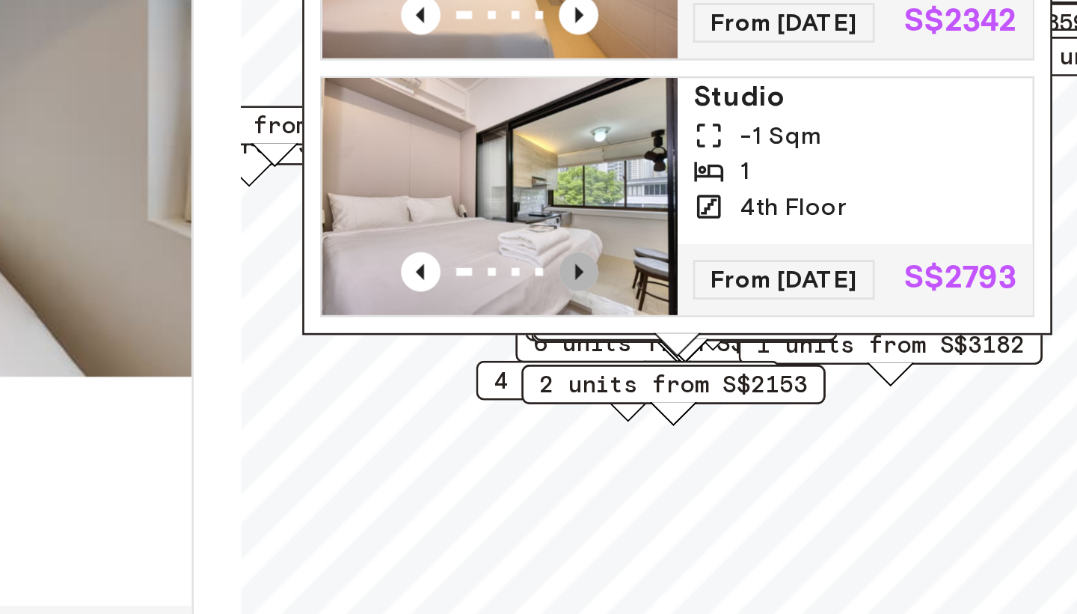
click at [710, 340] on icon "Previous image" at bounding box center [717, 347] width 15 height 15
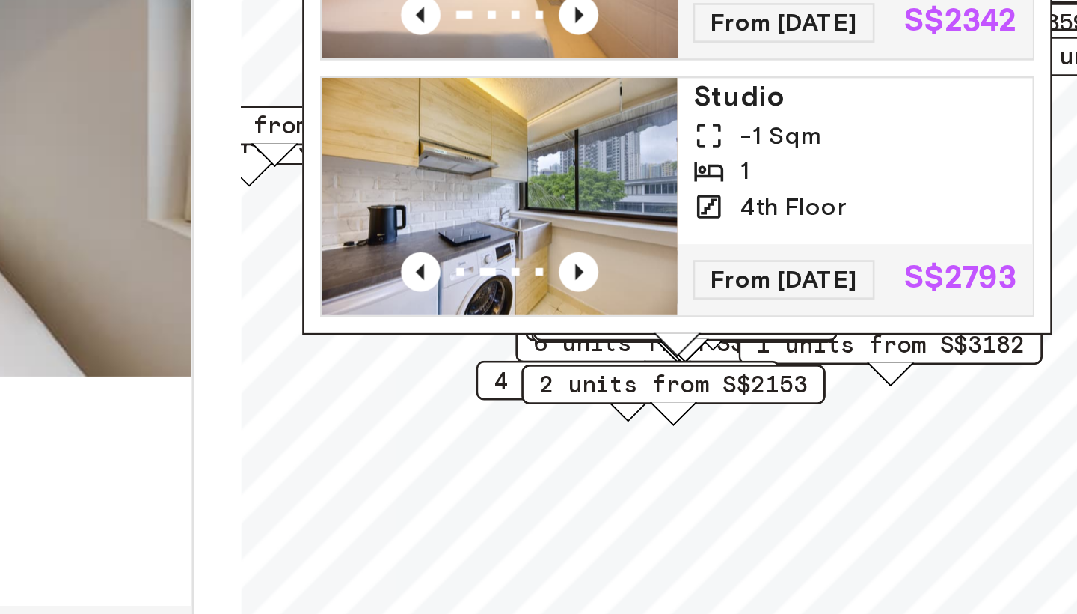
click at [761, 275] on span "Studio" at bounding box center [822, 282] width 123 height 15
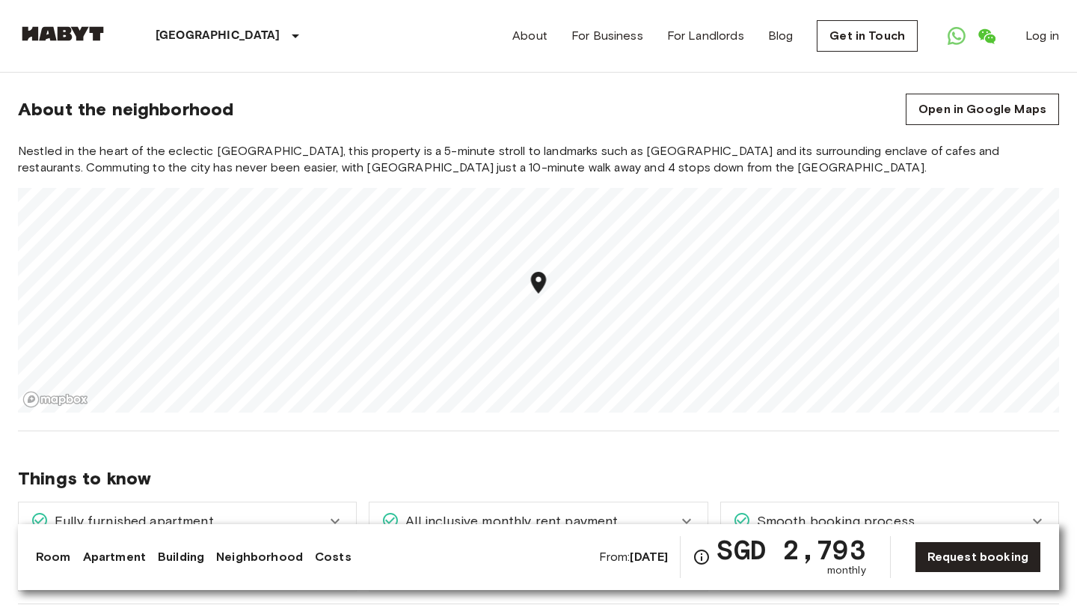
scroll to position [738, 0]
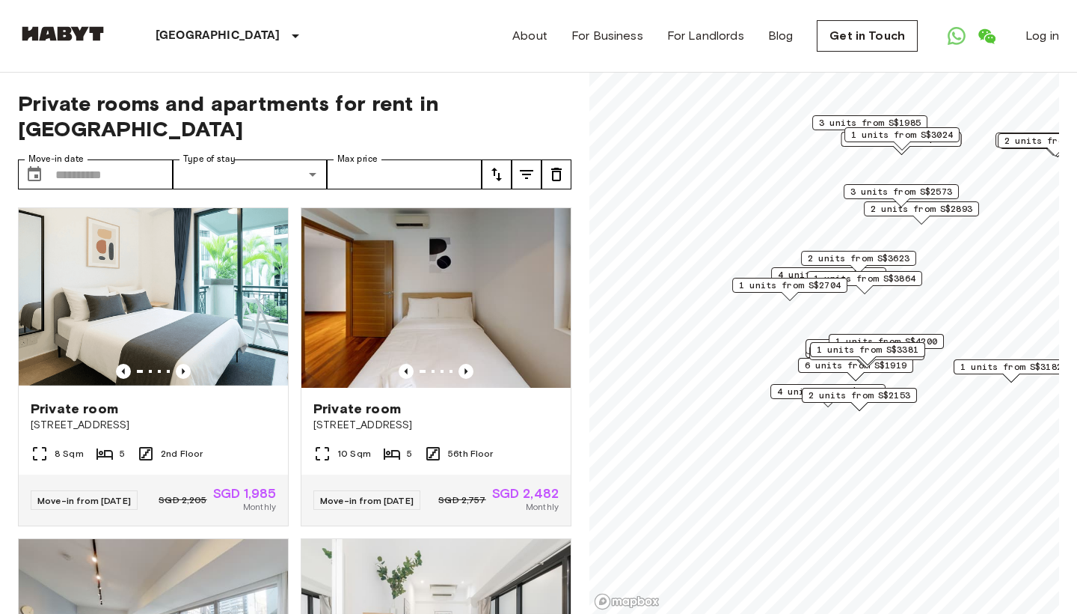
click at [789, 389] on span "4 units from S$1680" at bounding box center [828, 391] width 102 height 13
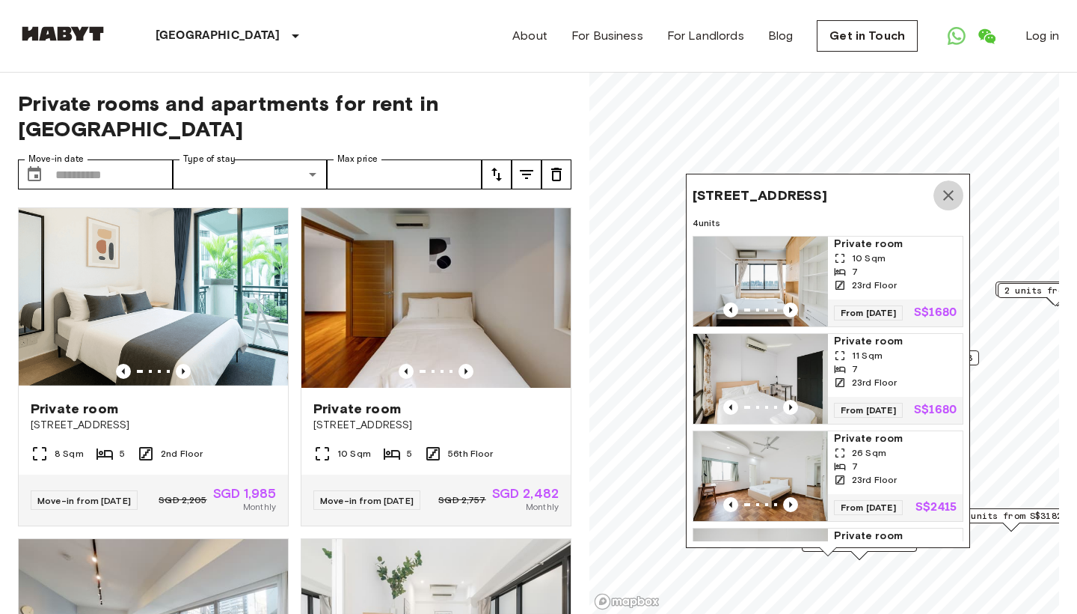
click at [947, 197] on icon "Map marker" at bounding box center [949, 195] width 10 height 10
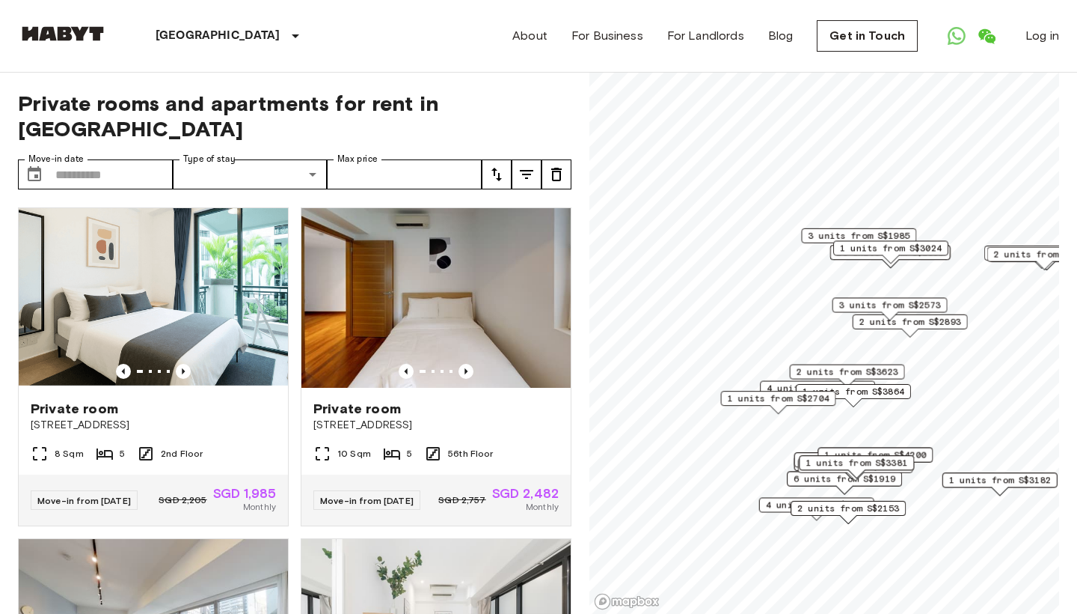
drag, startPoint x: 845, startPoint y: 495, endPoint x: 834, endPoint y: 459, distance: 37.6
click at [834, 459] on span "1 units from S$3381" at bounding box center [857, 462] width 102 height 13
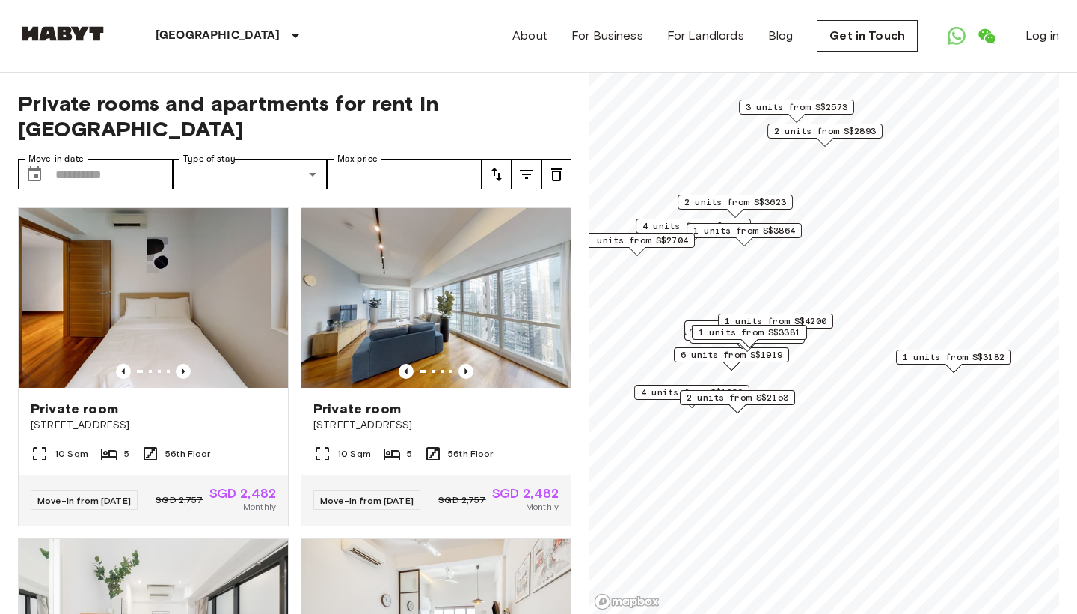
click at [935, 355] on span "1 units from S$3182" at bounding box center [954, 356] width 102 height 13
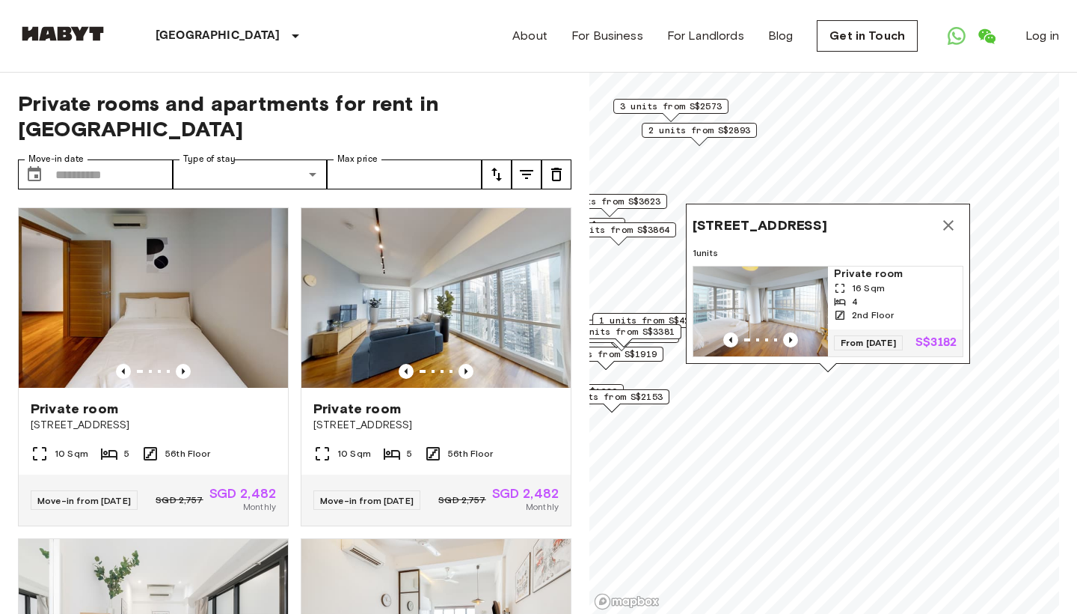
drag, startPoint x: 985, startPoint y: 229, endPoint x: 862, endPoint y: 232, distance: 122.7
click at [828, 232] on span "6 Marina Boulevard, The Sail @ Marina Bay 02-18, Singapore 018985" at bounding box center [760, 225] width 135 height 18
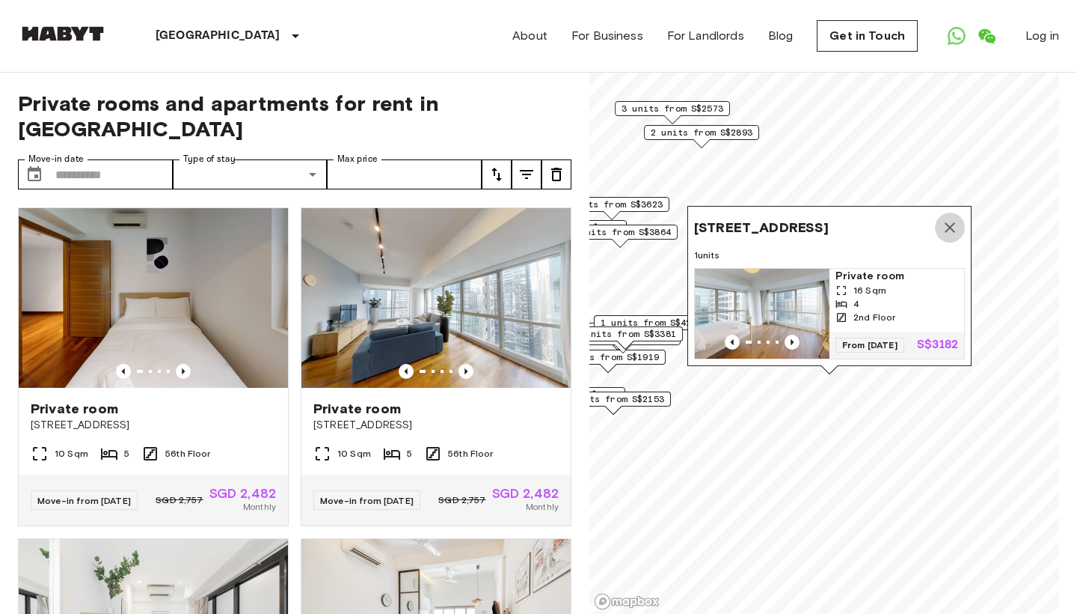
click at [946, 218] on icon "Map marker" at bounding box center [950, 227] width 18 height 18
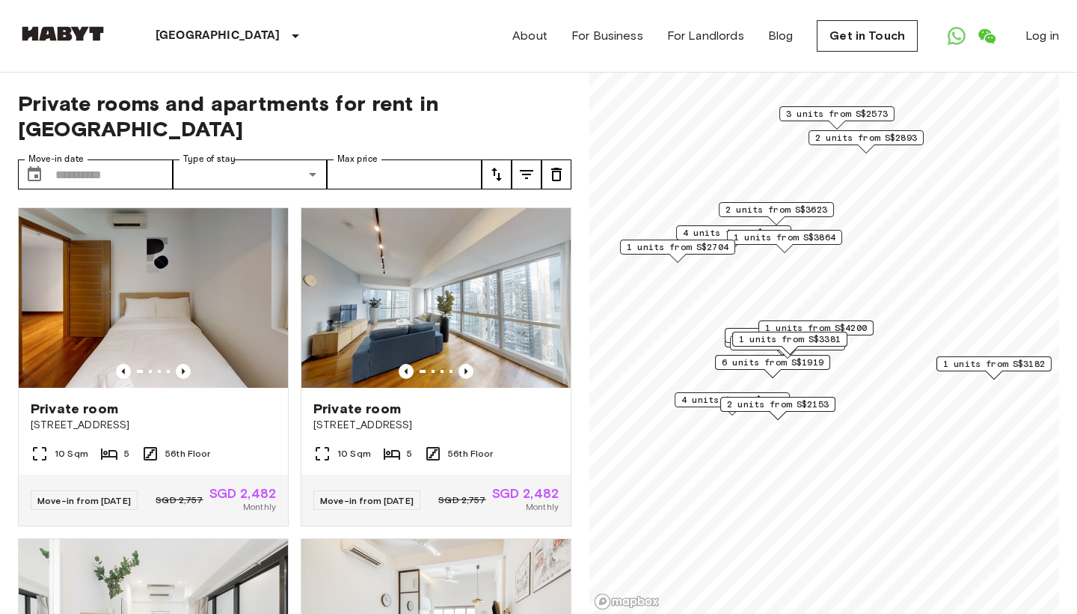
click at [725, 335] on div "2 units from S$2342" at bounding box center [782, 335] width 115 height 15
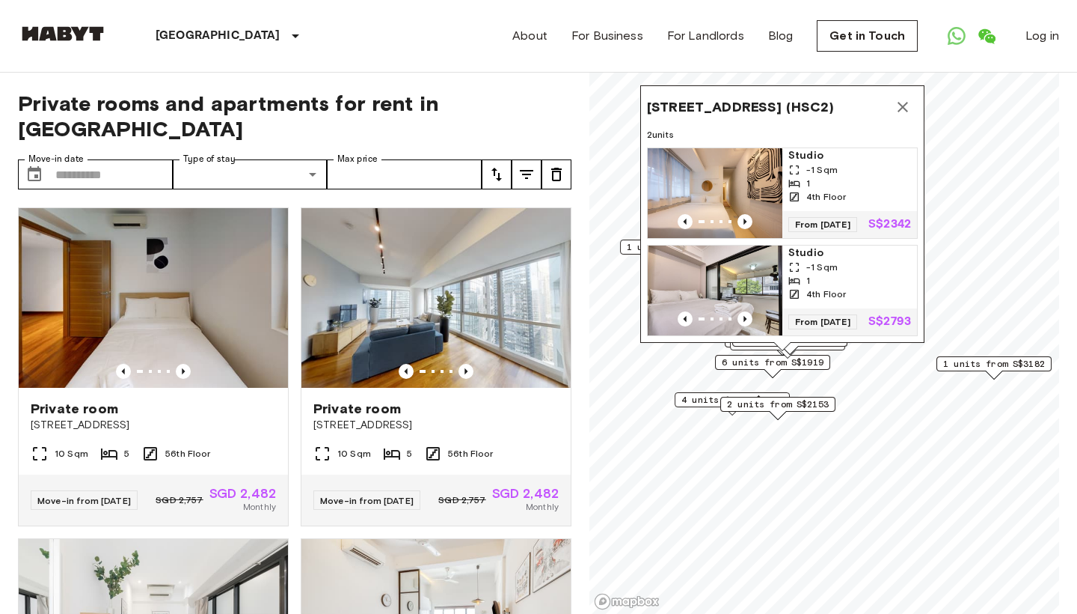
click at [715, 252] on img "Map marker" at bounding box center [715, 290] width 135 height 90
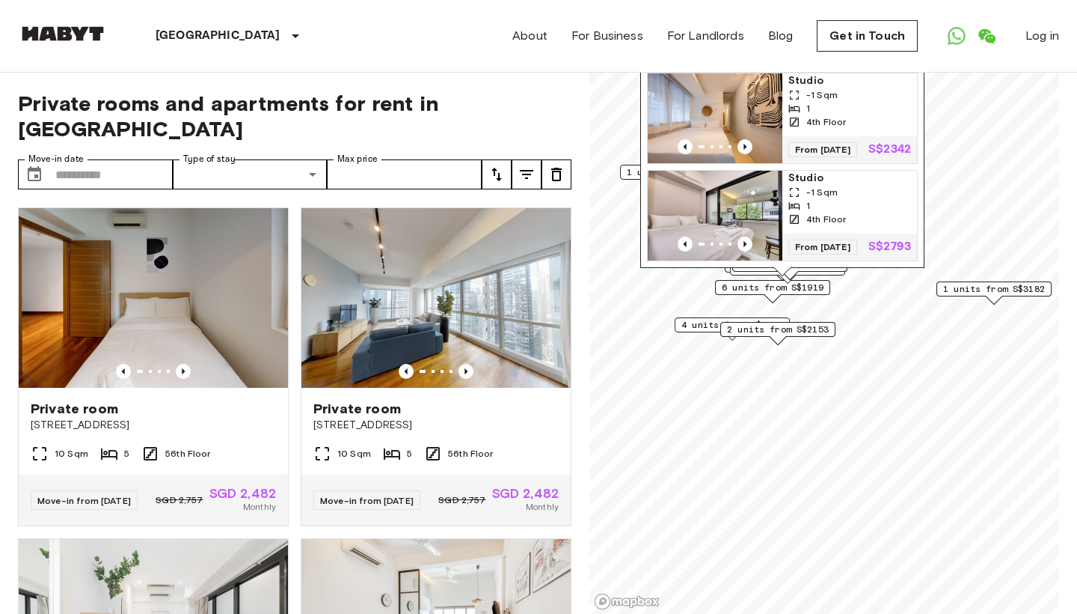
click at [293, 479] on div "Private room 2 Marina Boulevard 10 Sqm 5 56th Floor Move-in from 22 Oct 25 SGD …" at bounding box center [430, 360] width 283 height 331
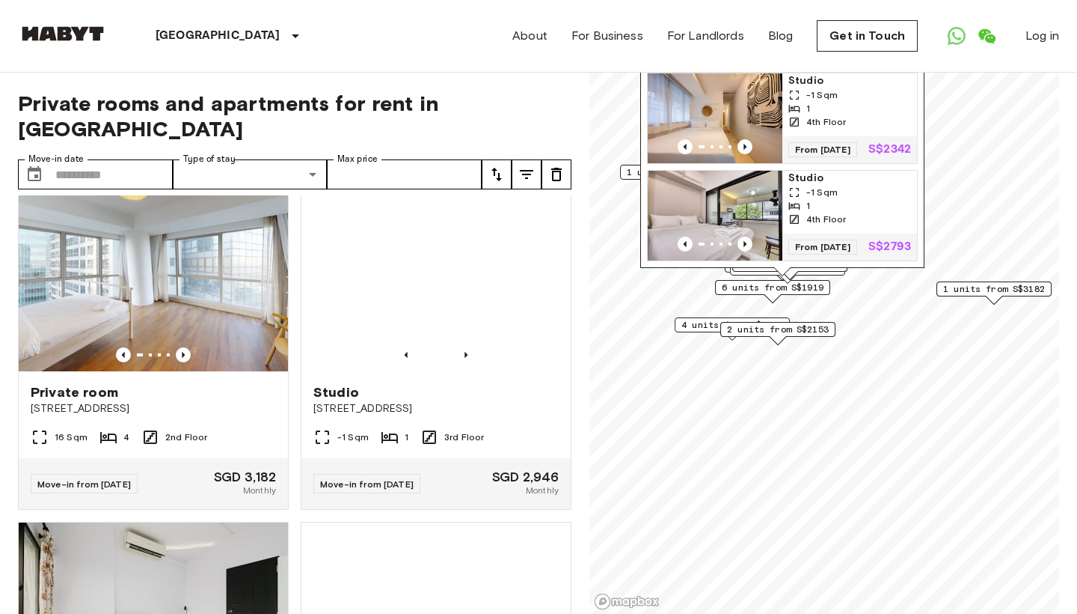
scroll to position [2659, 0]
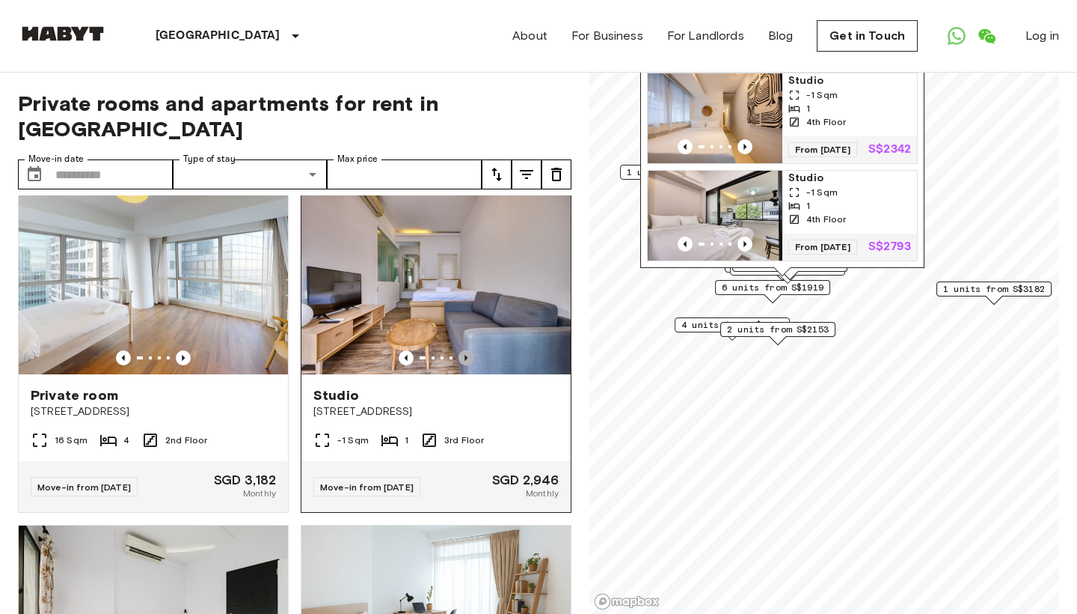
click at [466, 361] on icon "Previous image" at bounding box center [466, 358] width 3 height 6
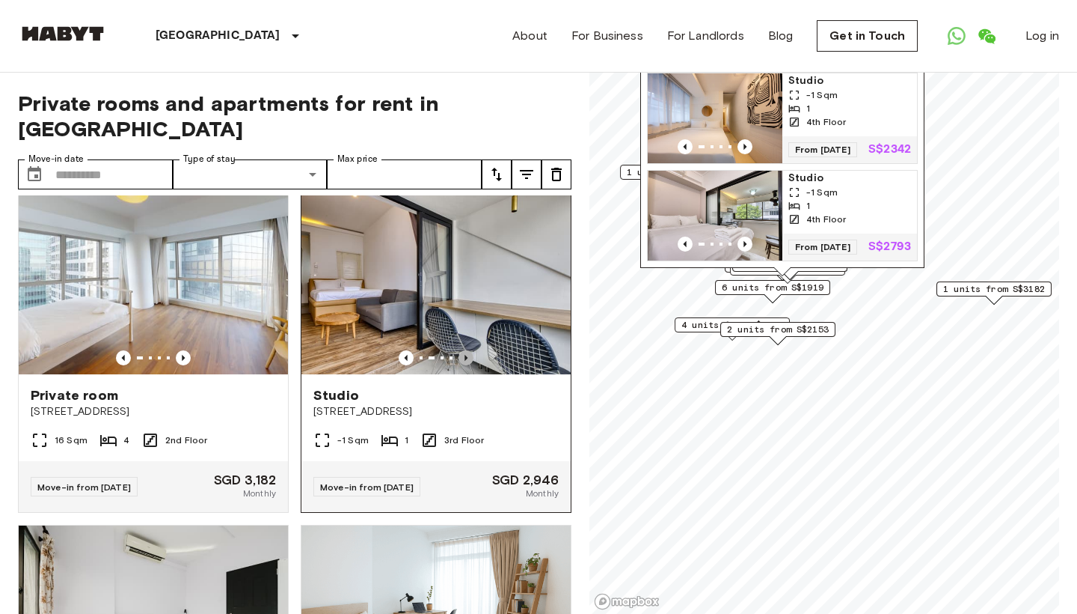
click at [466, 361] on icon "Previous image" at bounding box center [466, 358] width 3 height 6
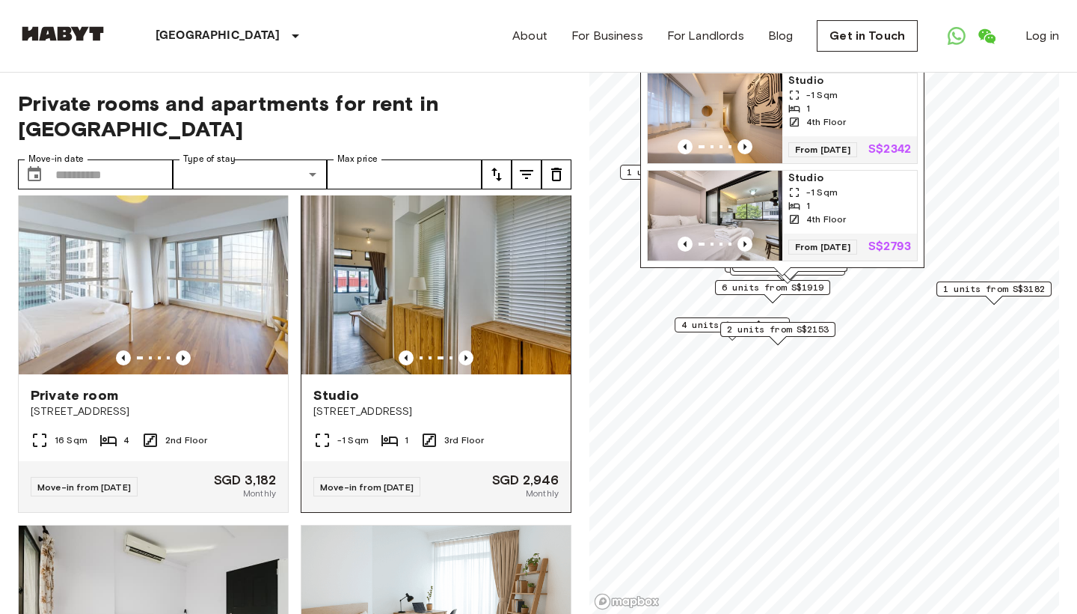
click at [418, 419] on span "[STREET_ADDRESS]" at bounding box center [436, 411] width 245 height 15
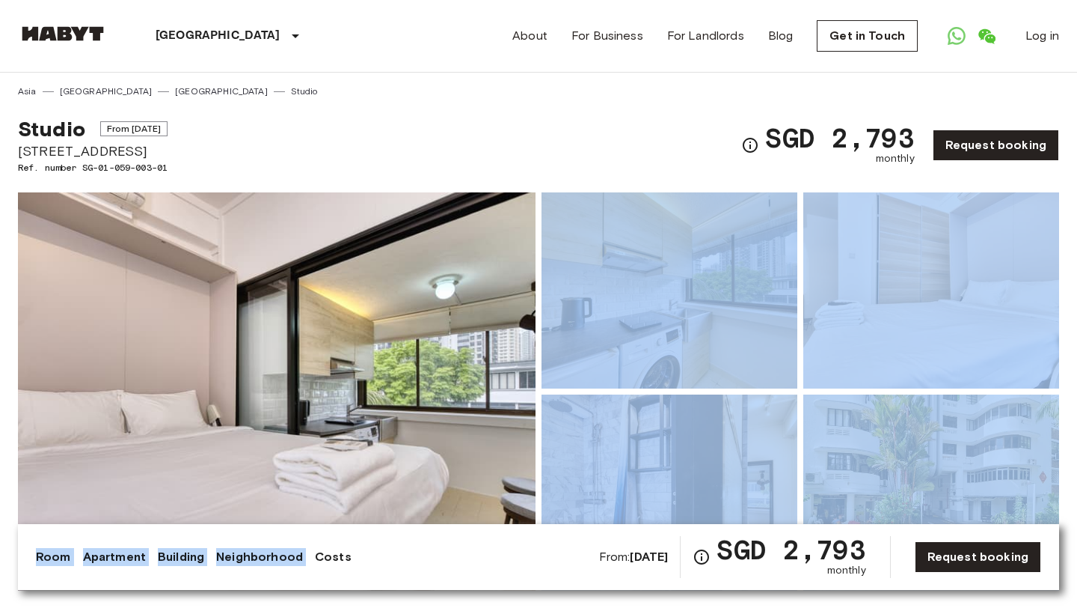
drag, startPoint x: 402, startPoint y: 542, endPoint x: 484, endPoint y: 237, distance: 315.5
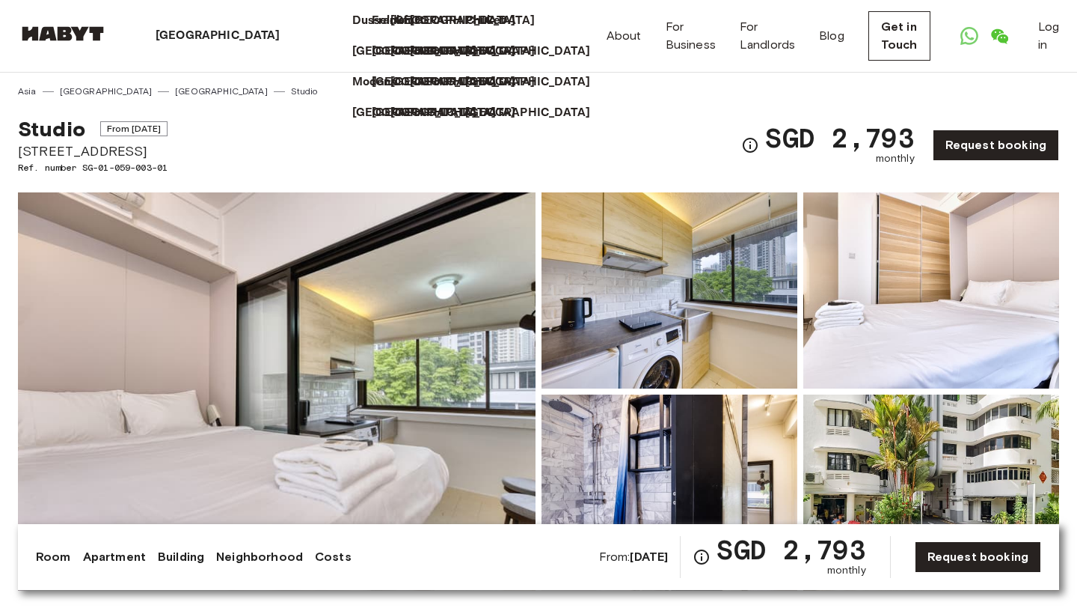
click at [543, 61] on div "[GEOGRAPHIC_DATA]" at bounding box center [504, 45] width 78 height 31
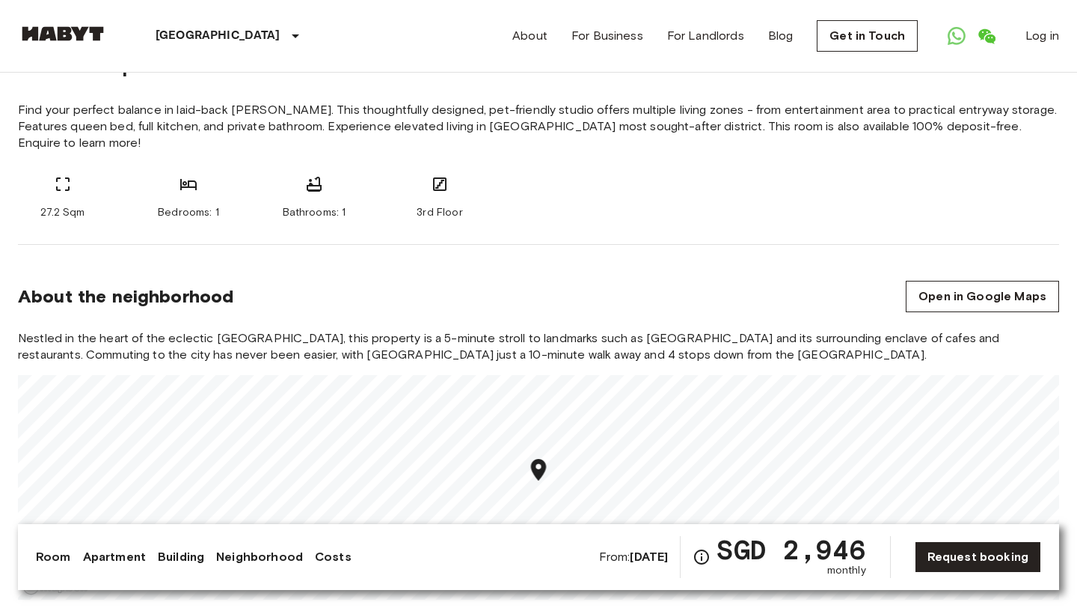
scroll to position [592, 0]
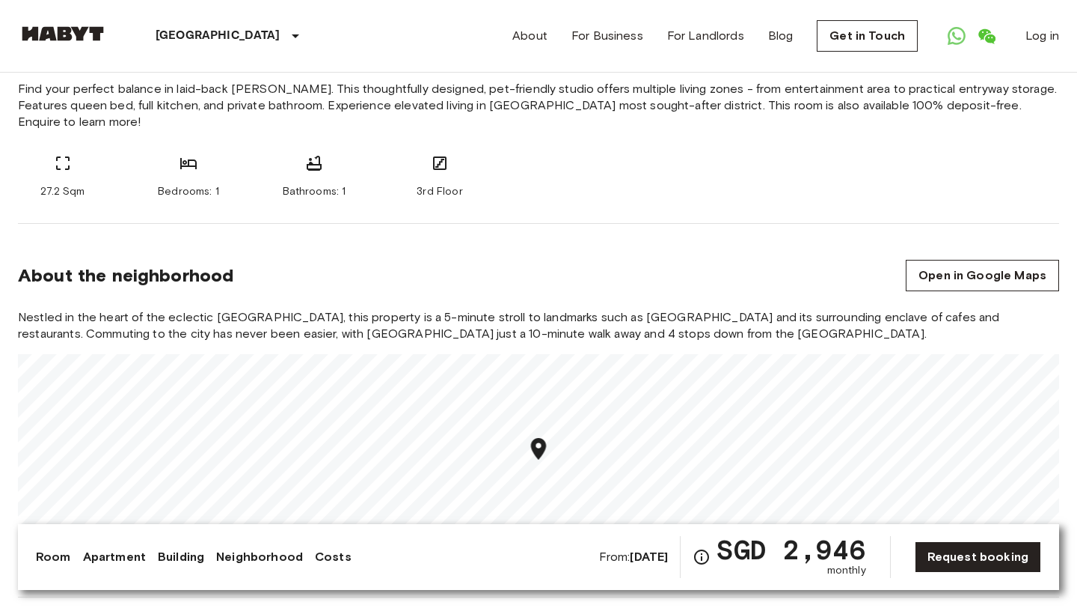
click at [199, 554] on link "Building" at bounding box center [181, 557] width 46 height 18
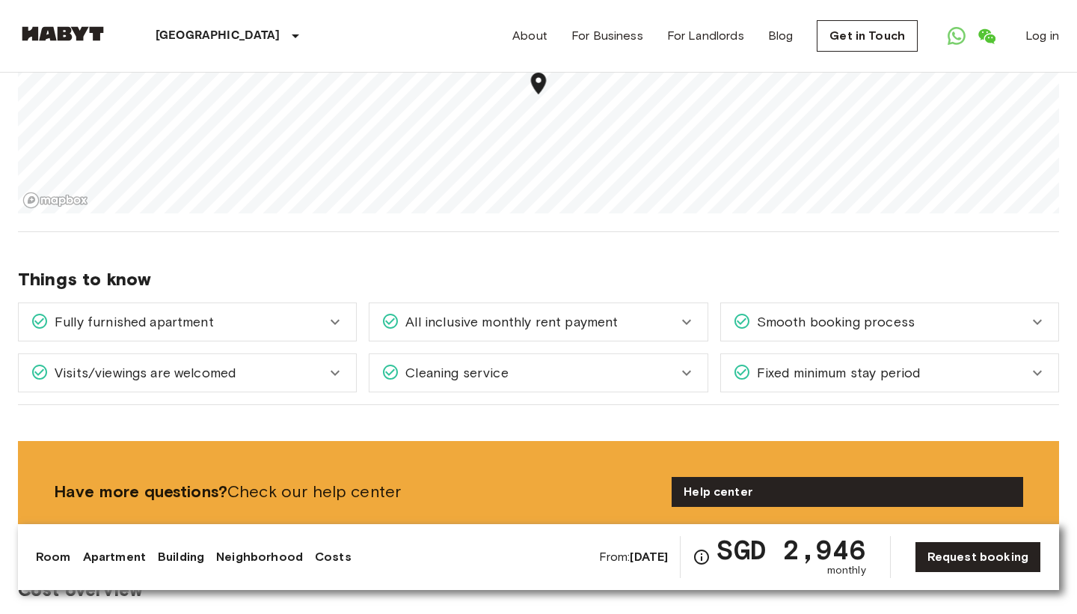
scroll to position [939, 0]
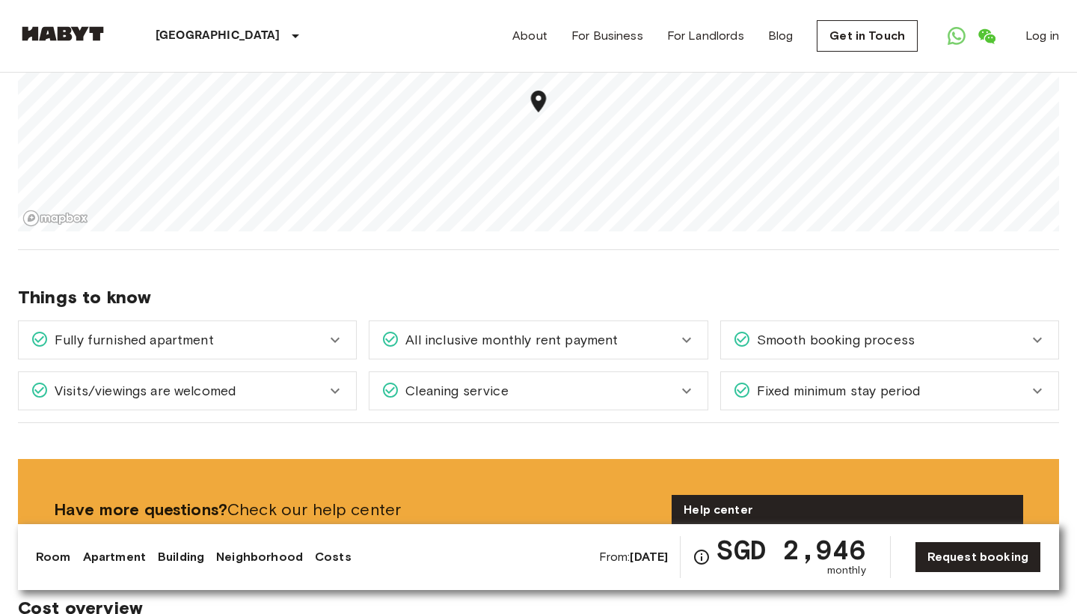
click at [164, 348] on span "Fully furnished apartment" at bounding box center [131, 339] width 165 height 19
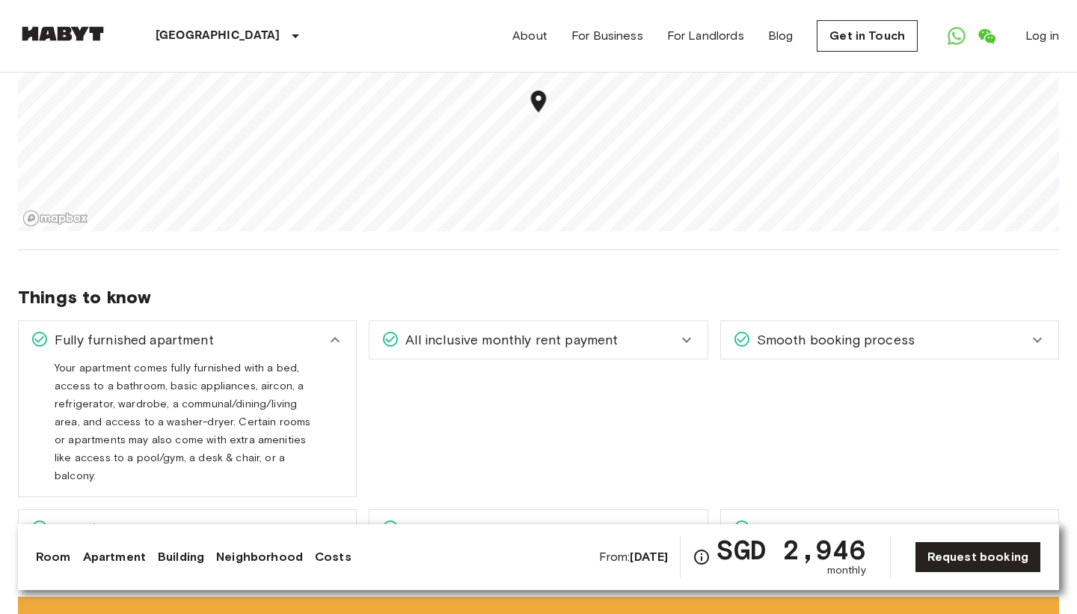
click at [468, 460] on div "All inclusive monthly rent payment Your monthly rent payment includes a fully f…" at bounding box center [532, 402] width 351 height 189
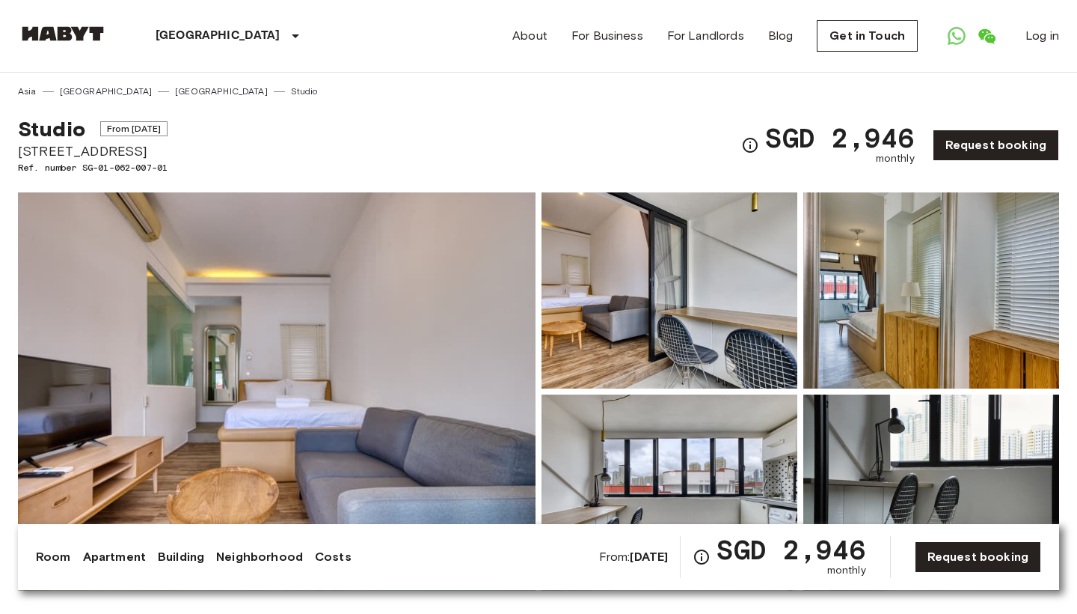
click at [73, 156] on span "[STREET_ADDRESS]" at bounding box center [93, 150] width 150 height 19
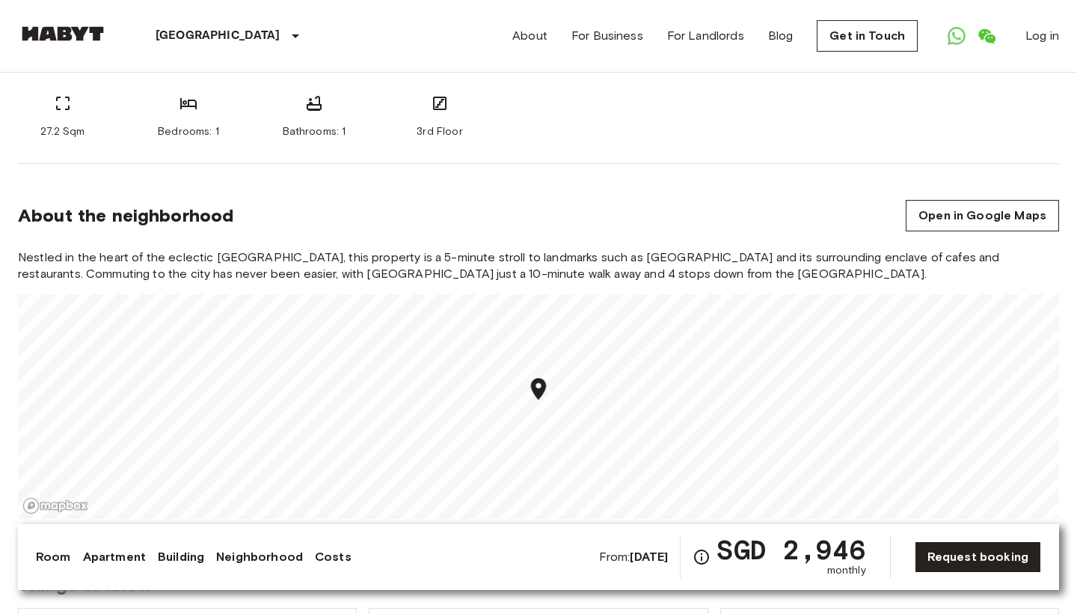
scroll to position [682, 0]
